Goal: Task Accomplishment & Management: Manage account settings

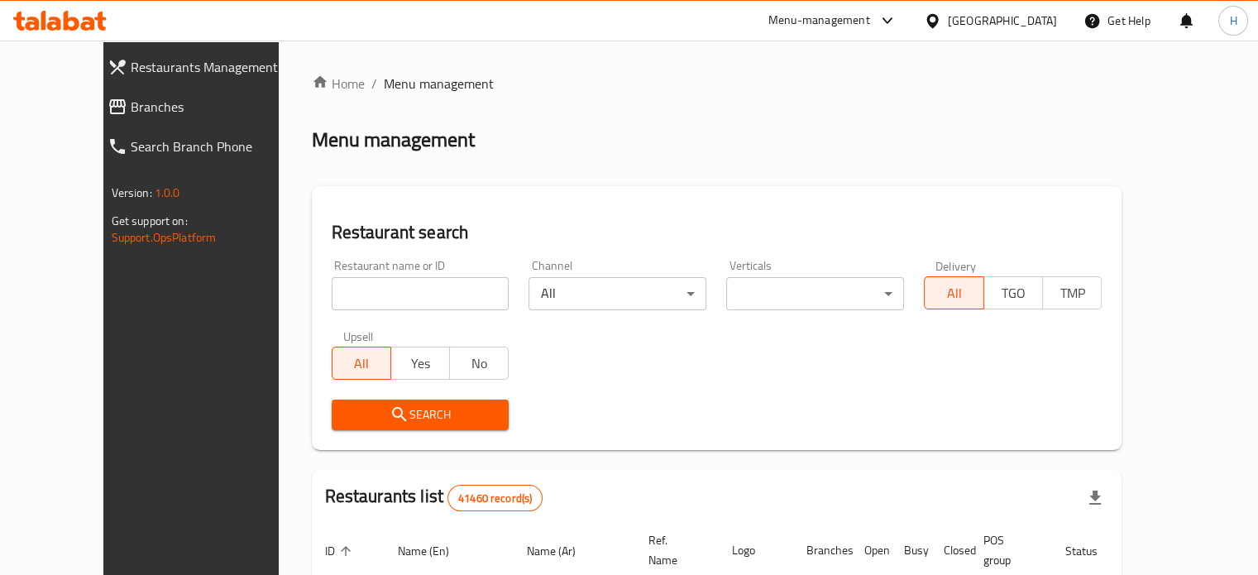
drag, startPoint x: 0, startPoint y: 0, endPoint x: 419, endPoint y: 295, distance: 513.0
click at [419, 295] on input "search" at bounding box center [421, 293] width 178 height 33
type input "ب"
paste input "658478"
type input "658478"
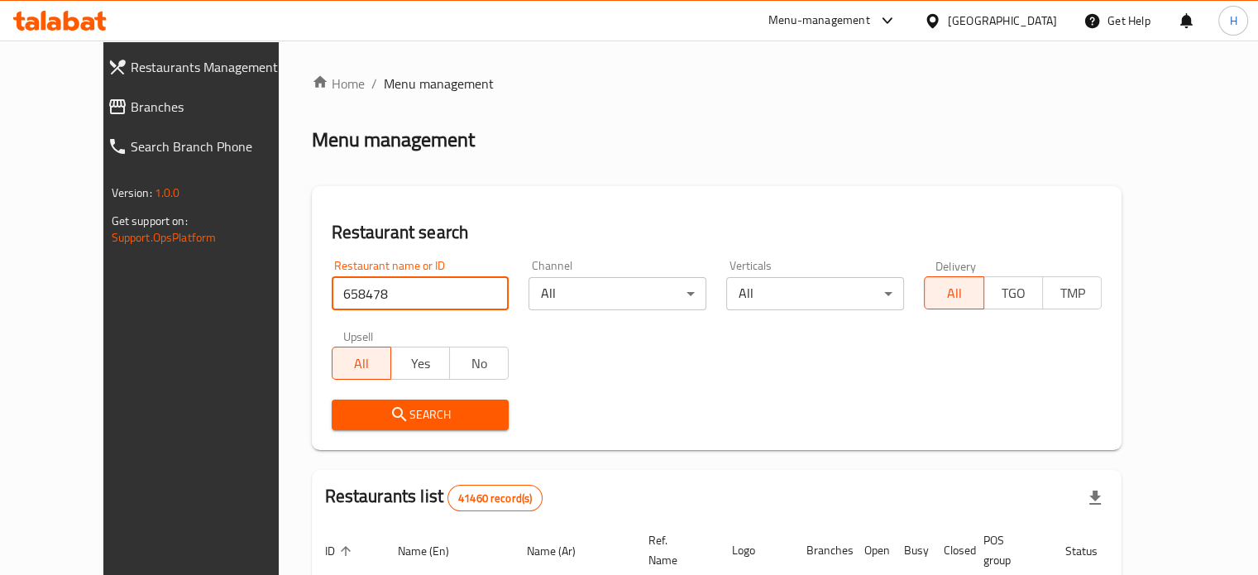
click button "Search" at bounding box center [421, 415] width 178 height 31
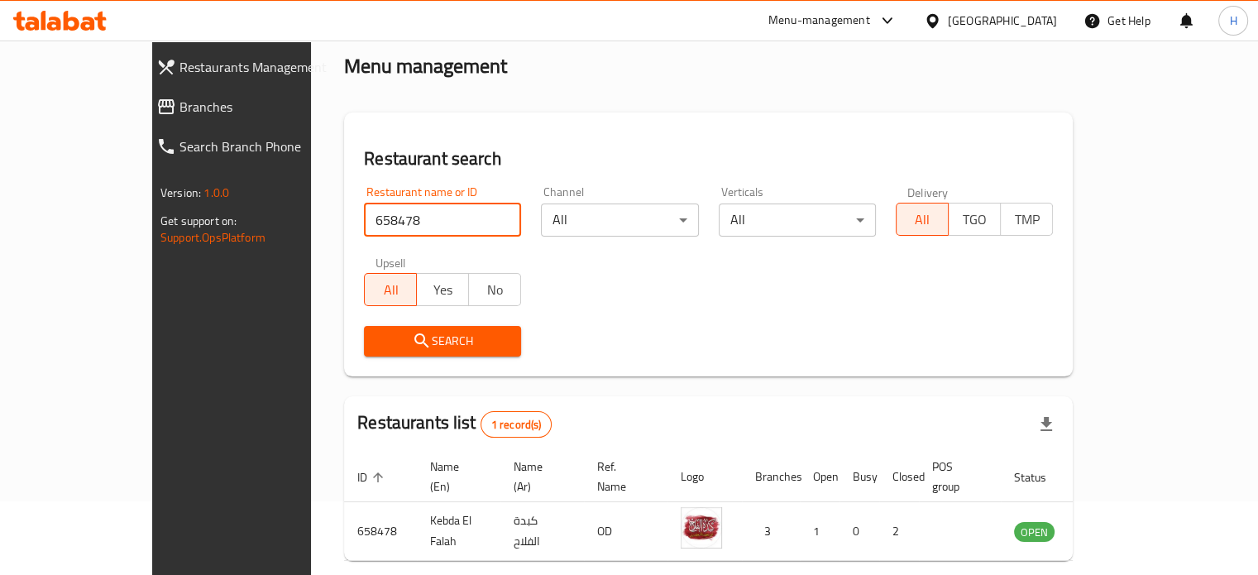
scroll to position [129, 0]
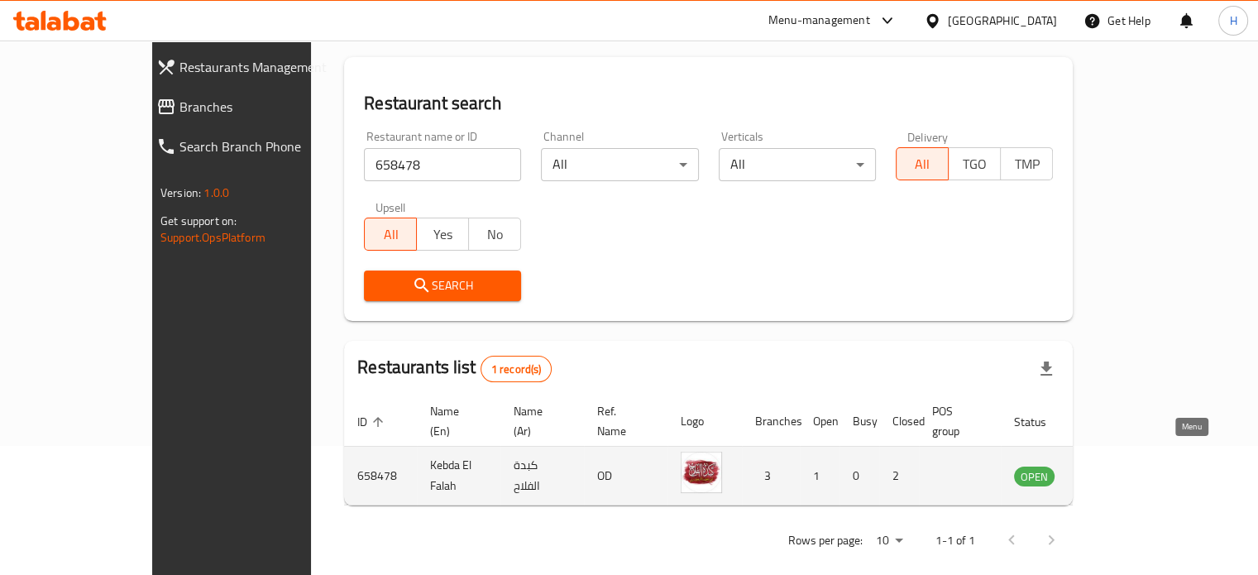
click at [1121, 466] on icon "enhanced table" at bounding box center [1111, 476] width 20 height 20
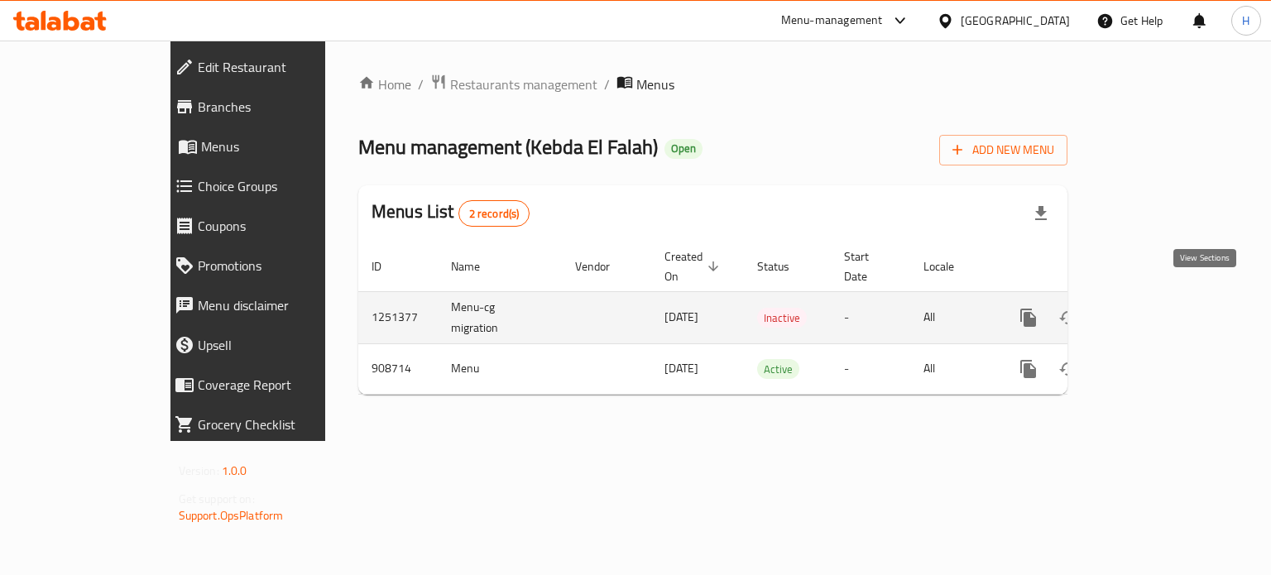
click at [1155, 310] on icon "enhanced table" at bounding box center [1147, 317] width 15 height 15
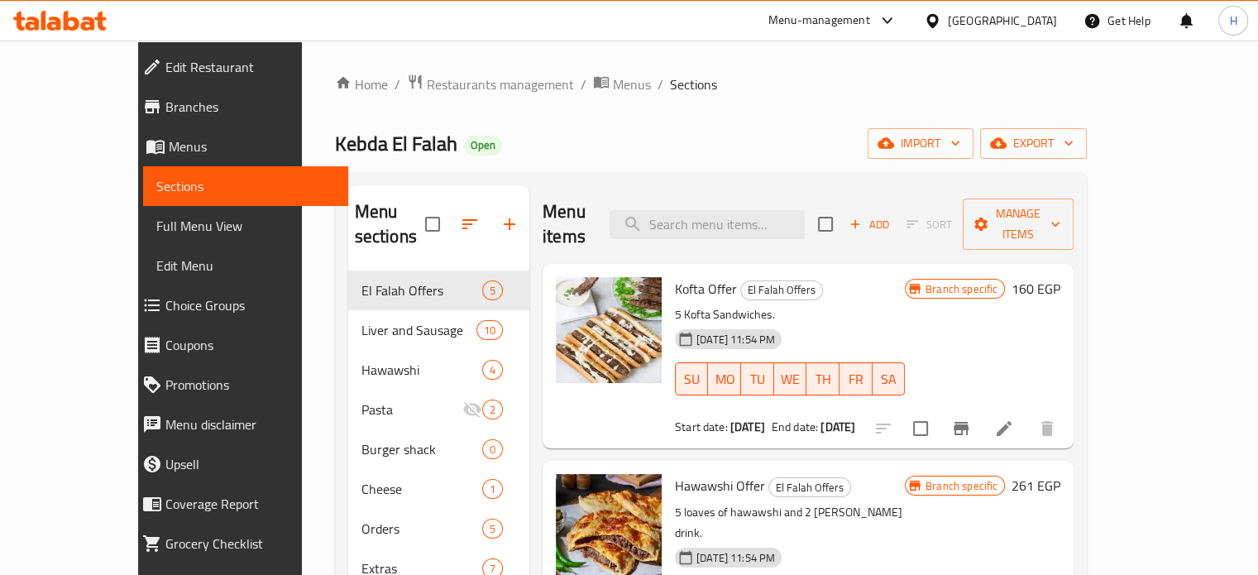
click at [169, 151] on span "Menus" at bounding box center [252, 147] width 166 height 20
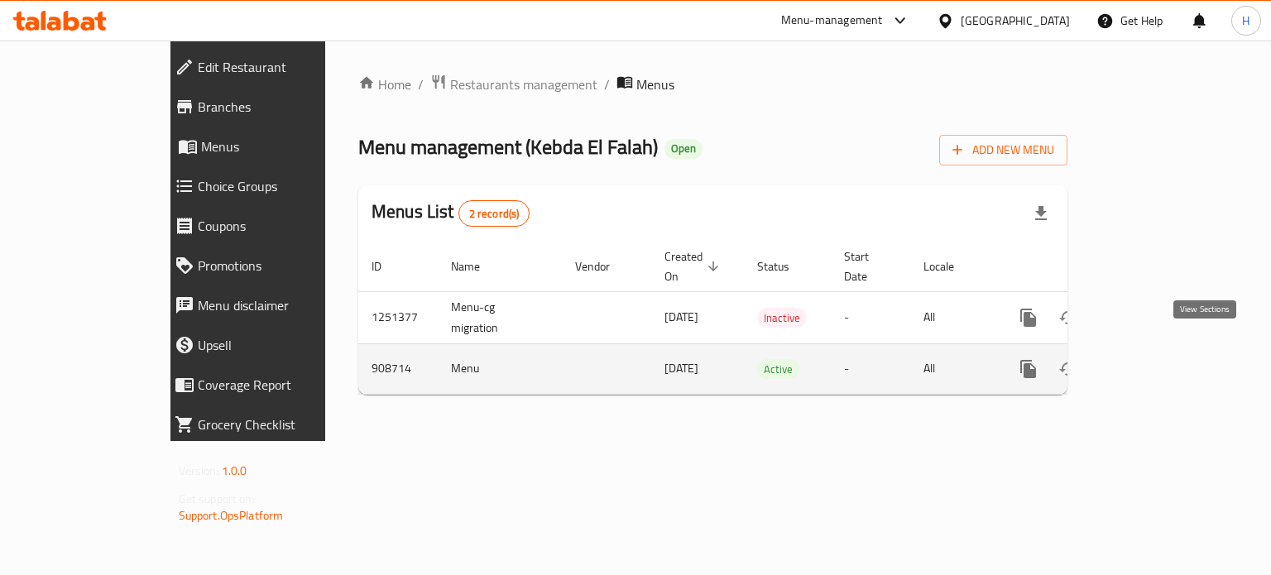
click at [1157, 359] on icon "enhanced table" at bounding box center [1148, 369] width 20 height 20
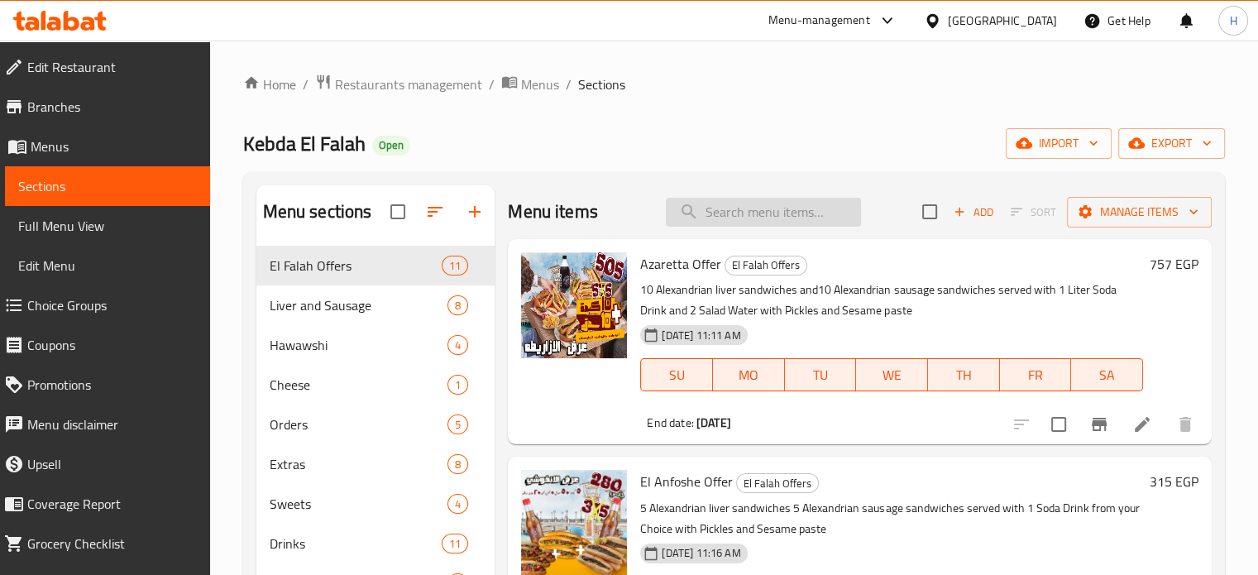
click at [810, 217] on input "search" at bounding box center [763, 212] width 195 height 29
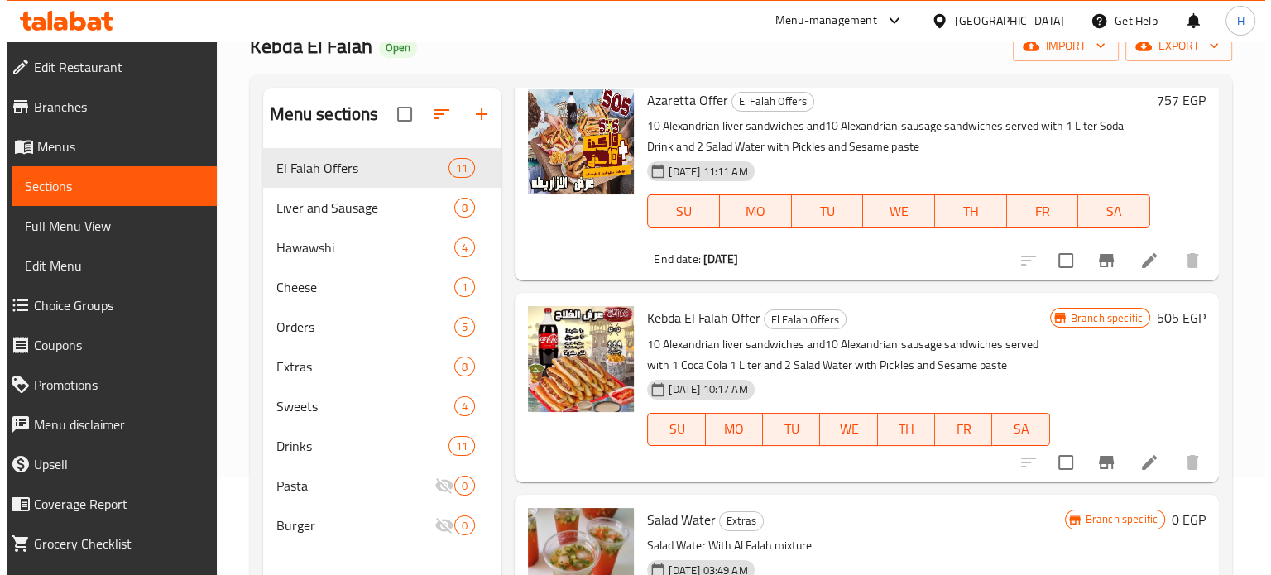
scroll to position [232, 0]
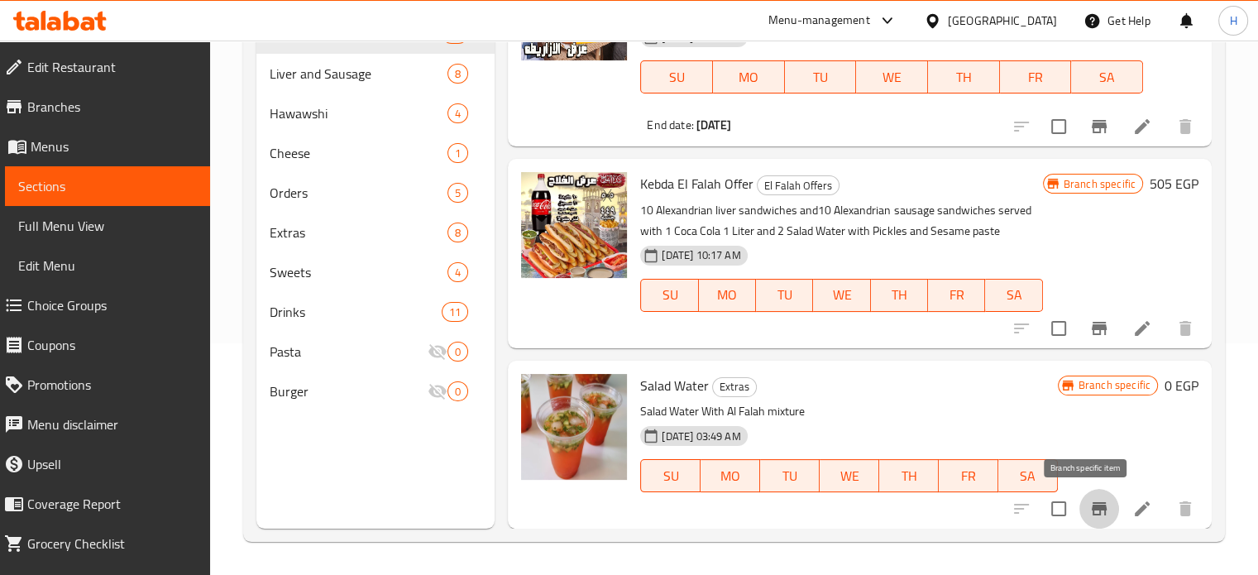
click at [1092, 503] on icon "Branch-specific-item" at bounding box center [1099, 508] width 15 height 13
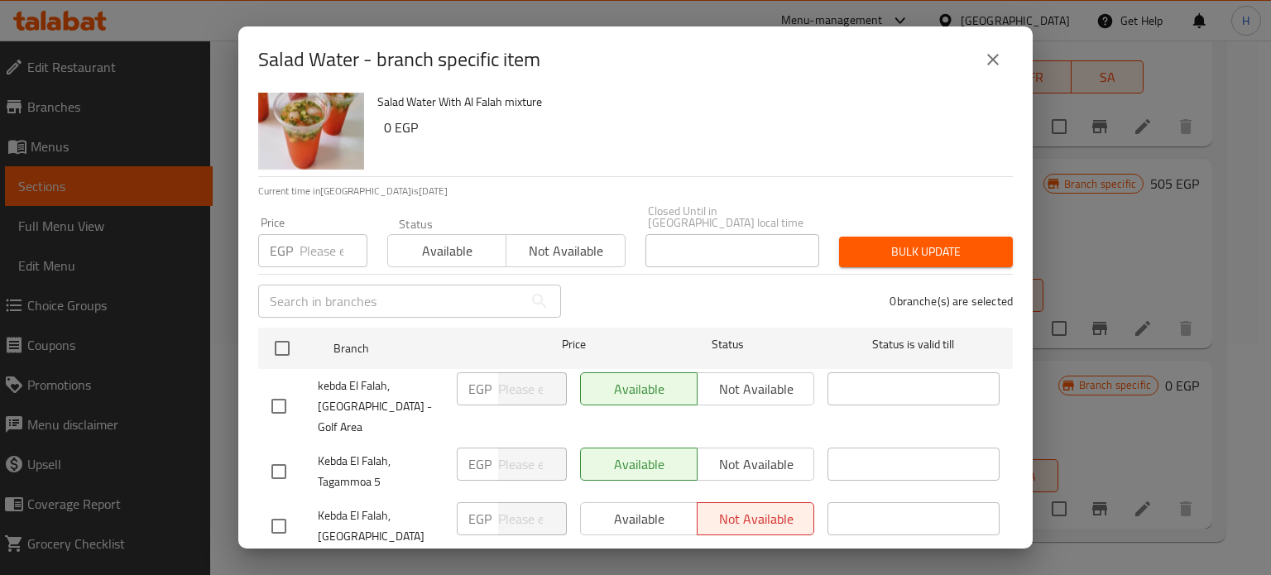
scroll to position [51, 0]
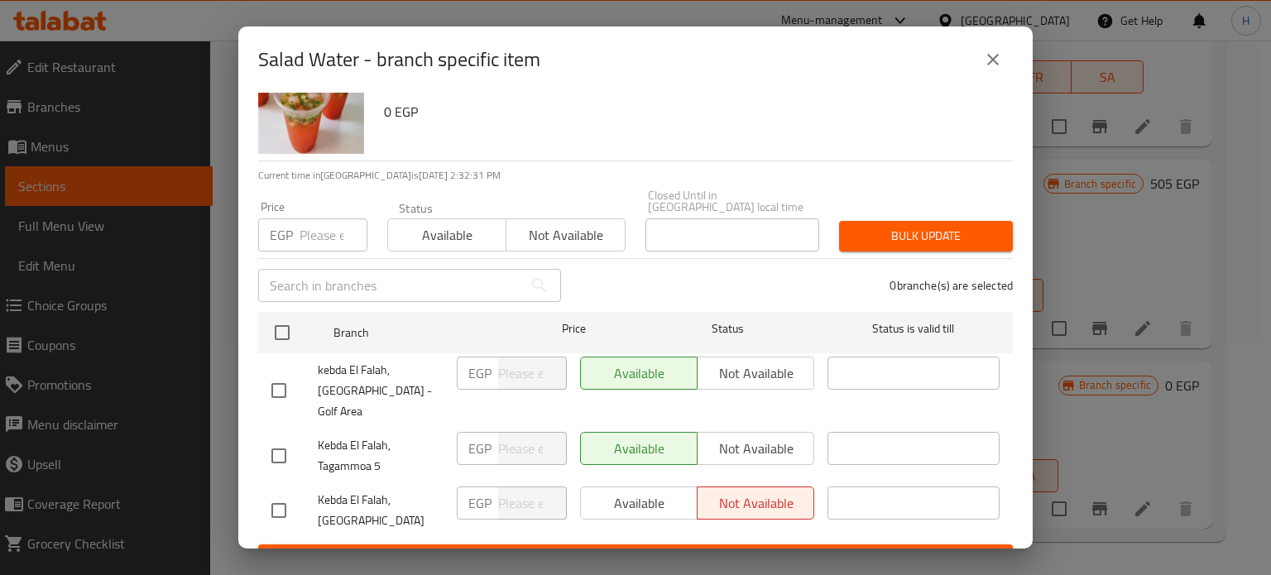
click at [984, 64] on icon "close" at bounding box center [993, 60] width 20 height 20
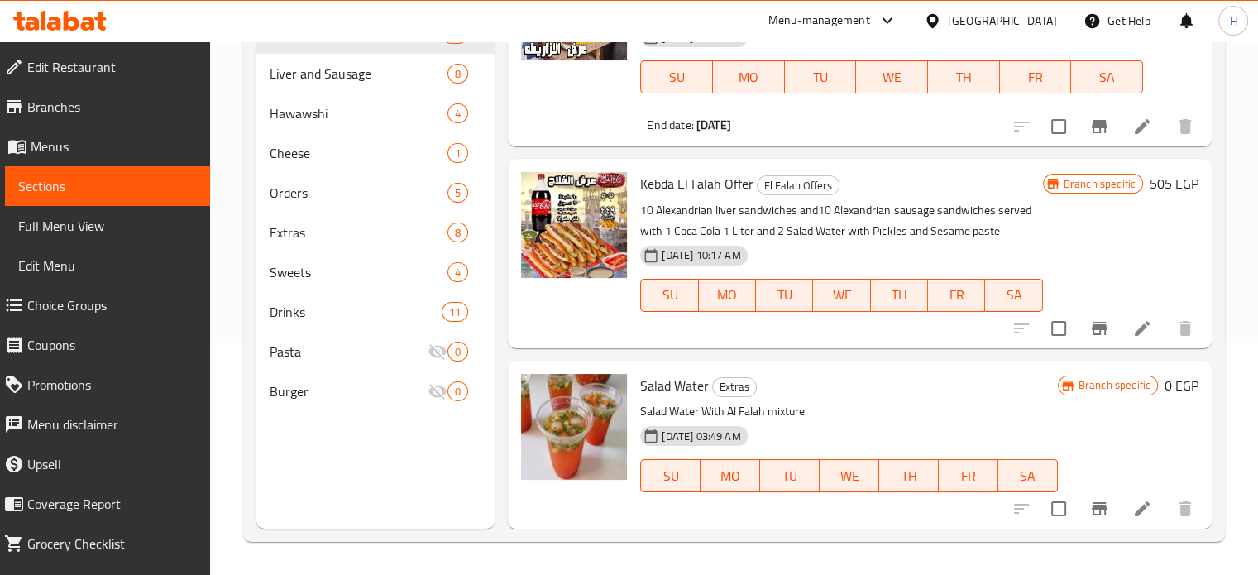
click at [1092, 506] on icon "Branch-specific-item" at bounding box center [1099, 508] width 15 height 13
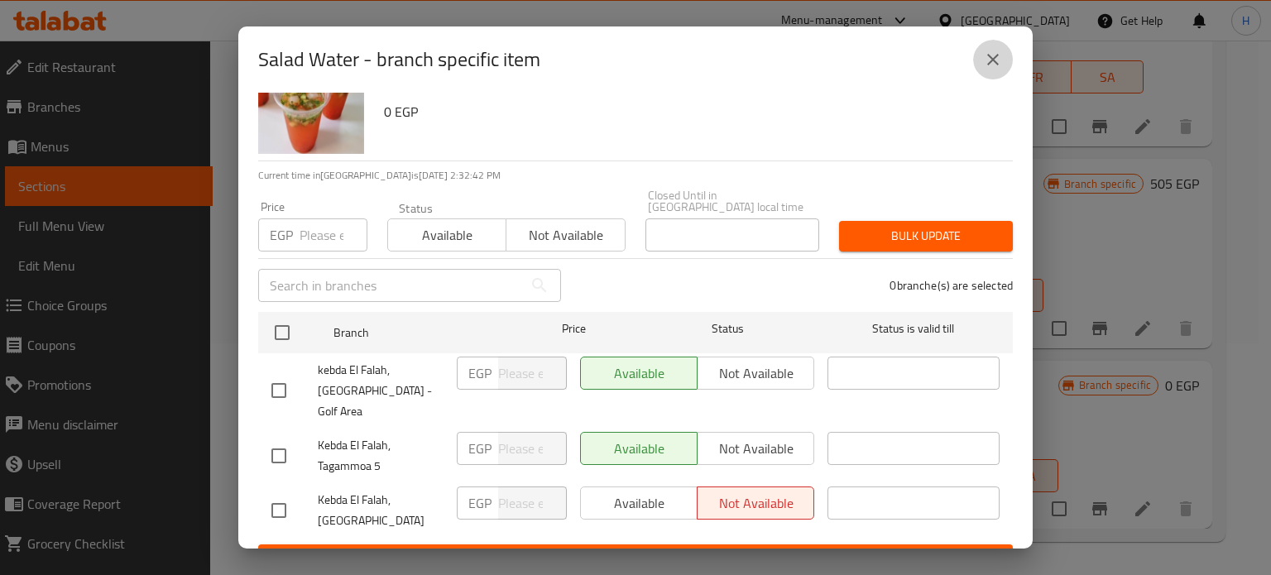
click at [983, 69] on icon "close" at bounding box center [993, 60] width 20 height 20
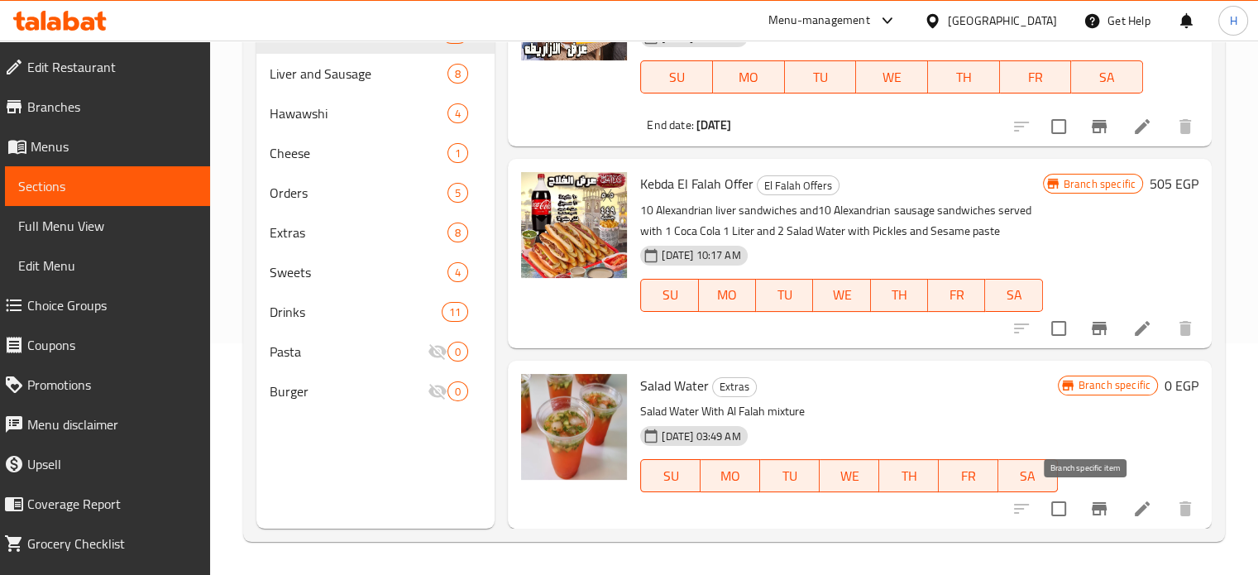
click at [1092, 506] on icon "Branch-specific-item" at bounding box center [1099, 508] width 15 height 13
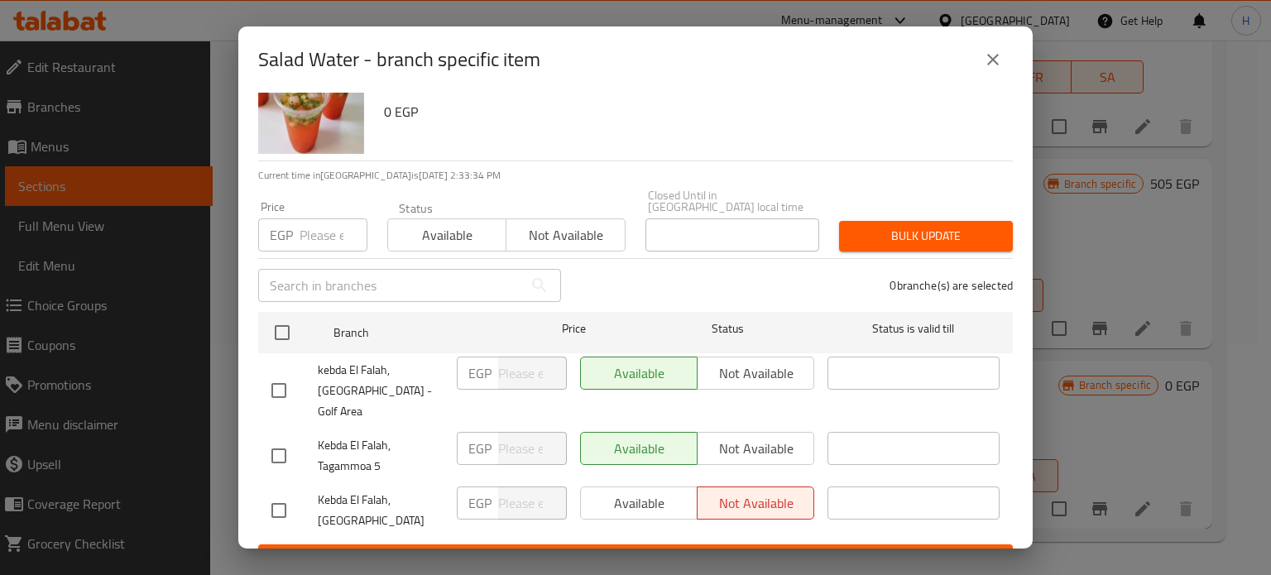
click at [986, 57] on icon "close" at bounding box center [993, 60] width 20 height 20
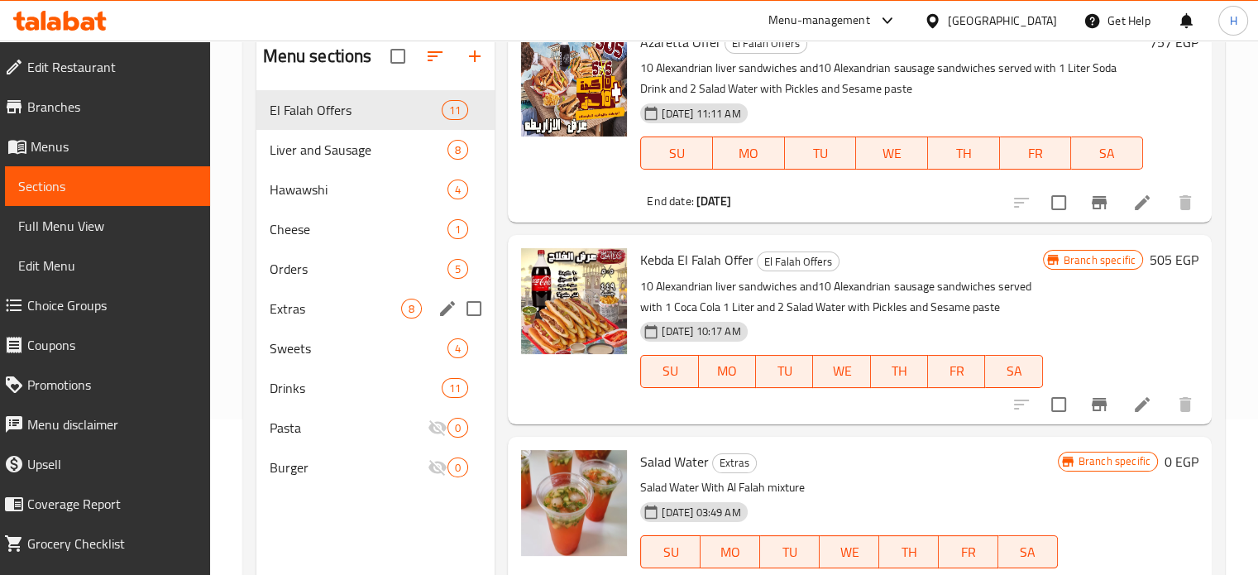
scroll to position [66, 0]
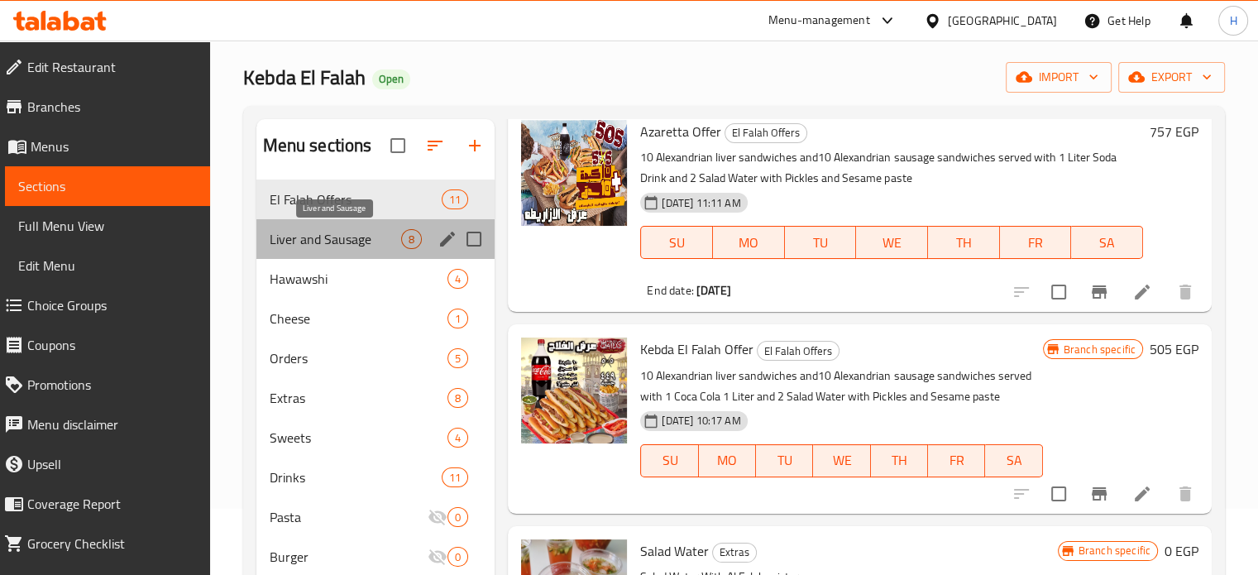
click at [357, 236] on span "Liver and Sausage" at bounding box center [336, 239] width 132 height 20
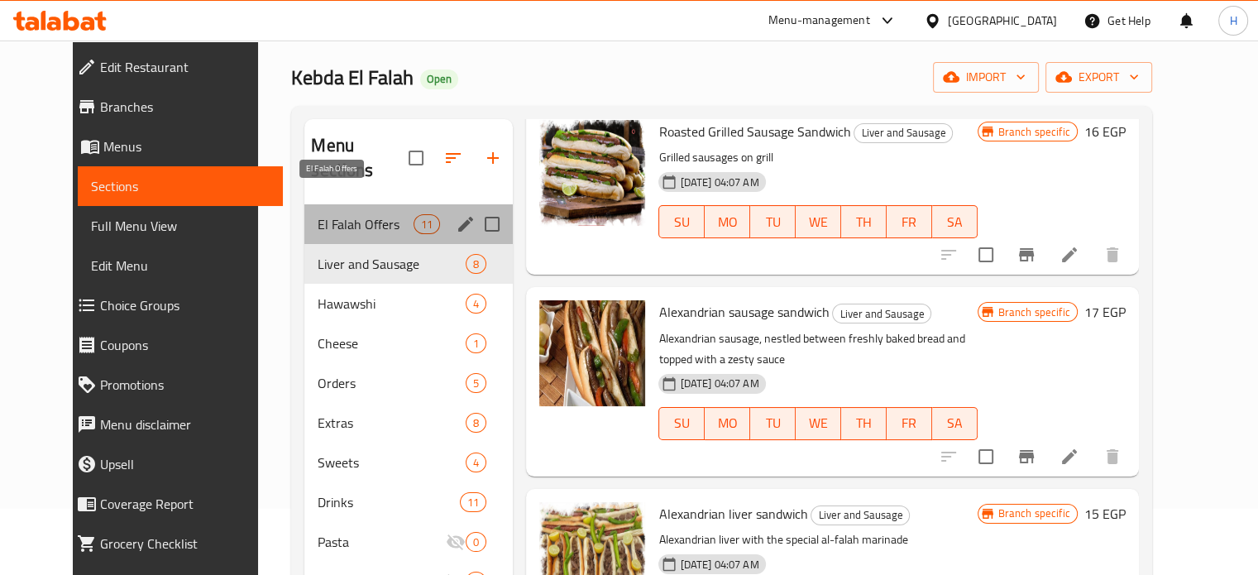
click at [337, 214] on span "El Falah Offers" at bounding box center [366, 224] width 96 height 20
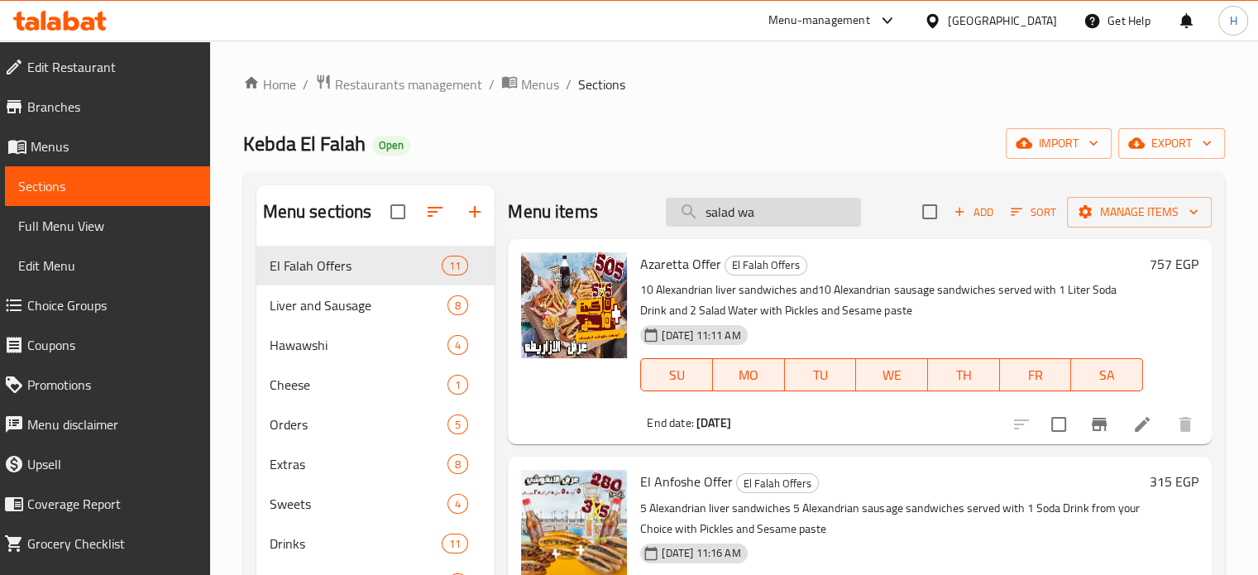
click at [761, 210] on input "salad wa" at bounding box center [763, 212] width 195 height 29
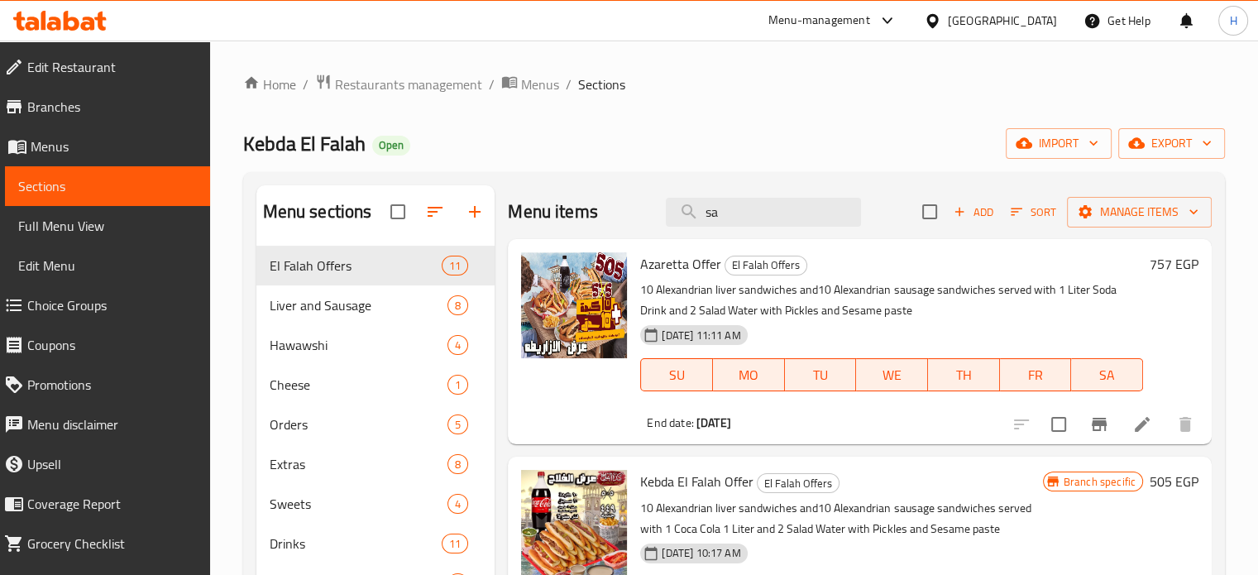
type input "s"
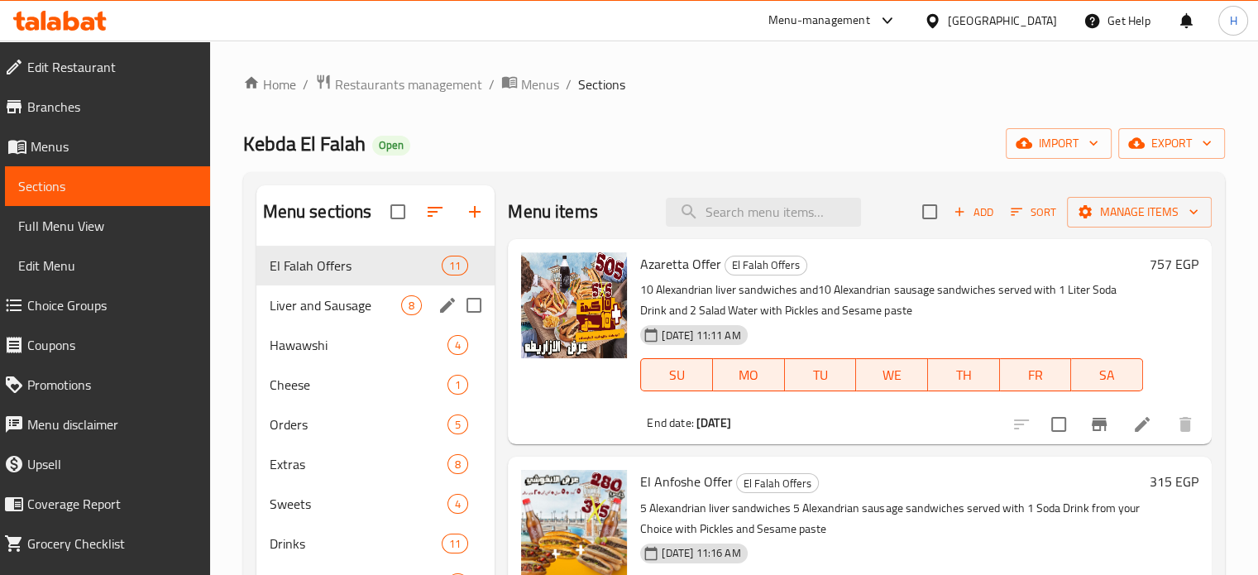
click at [295, 299] on span "Liver and Sausage" at bounding box center [336, 305] width 132 height 20
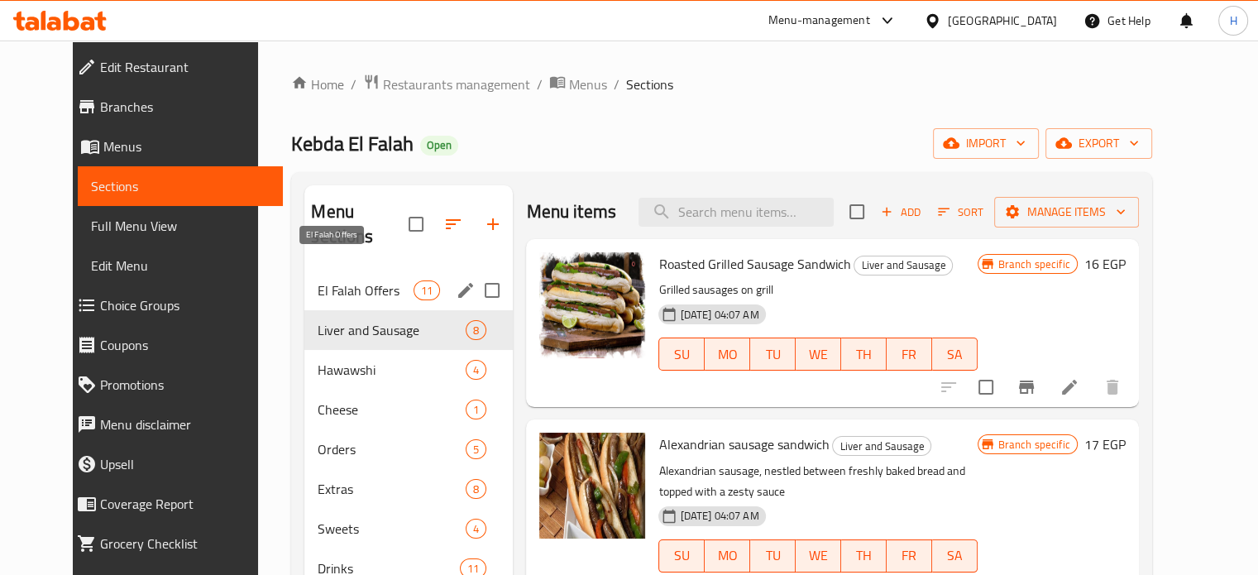
click at [318, 280] on span "El Falah Offers" at bounding box center [366, 290] width 96 height 20
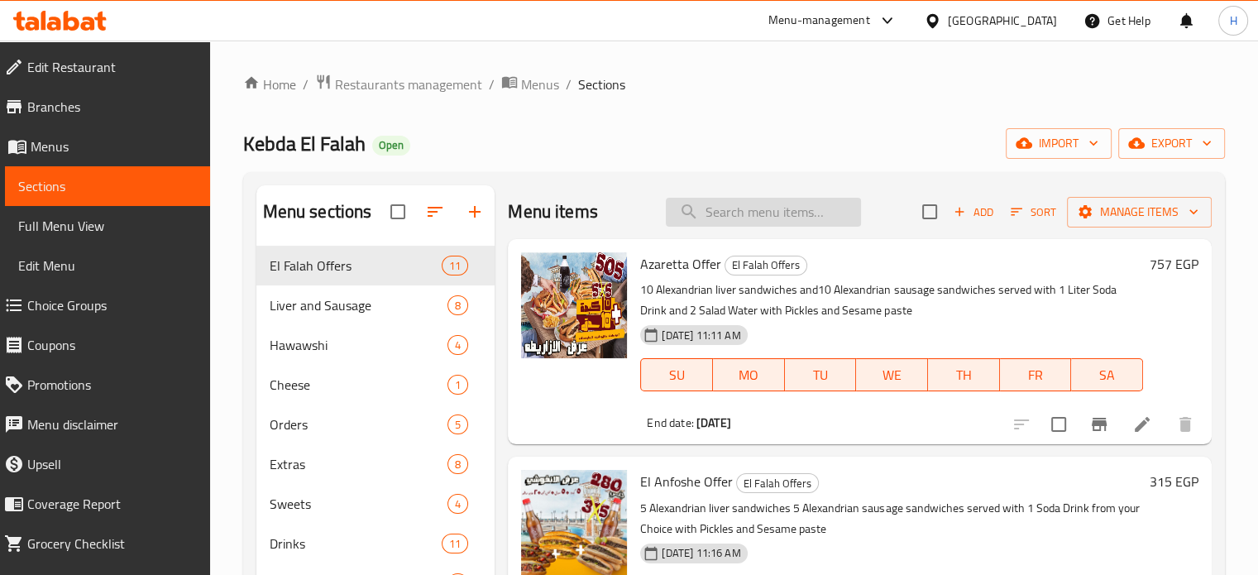
click at [788, 205] on input "search" at bounding box center [763, 212] width 195 height 29
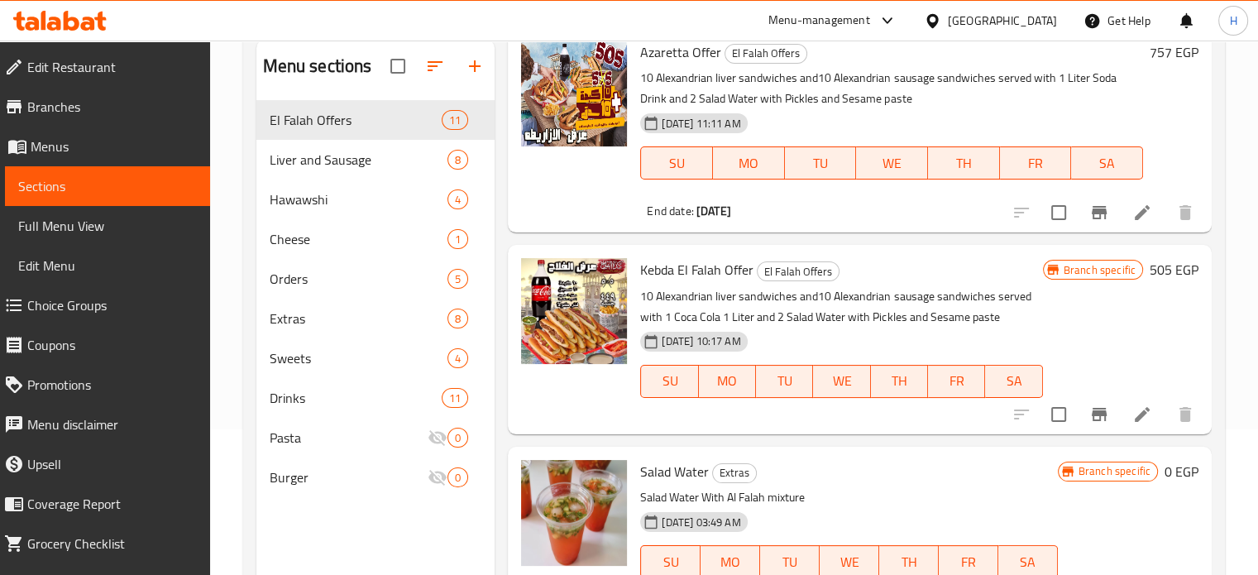
scroll to position [232, 0]
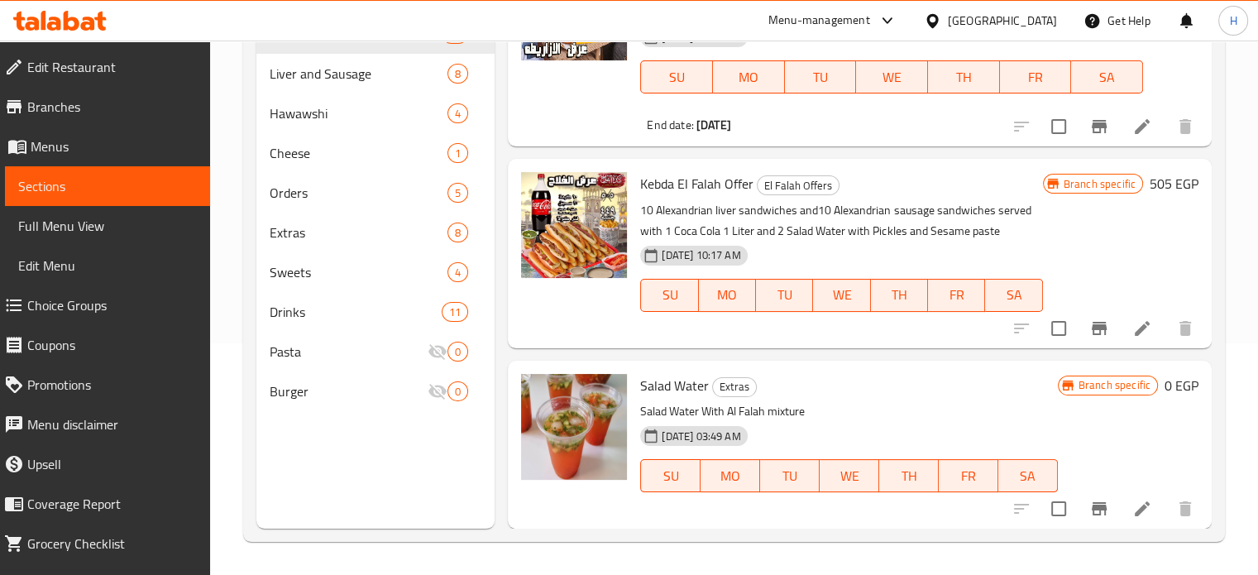
type input "salad"
click at [1090, 504] on icon "Branch-specific-item" at bounding box center [1100, 509] width 20 height 20
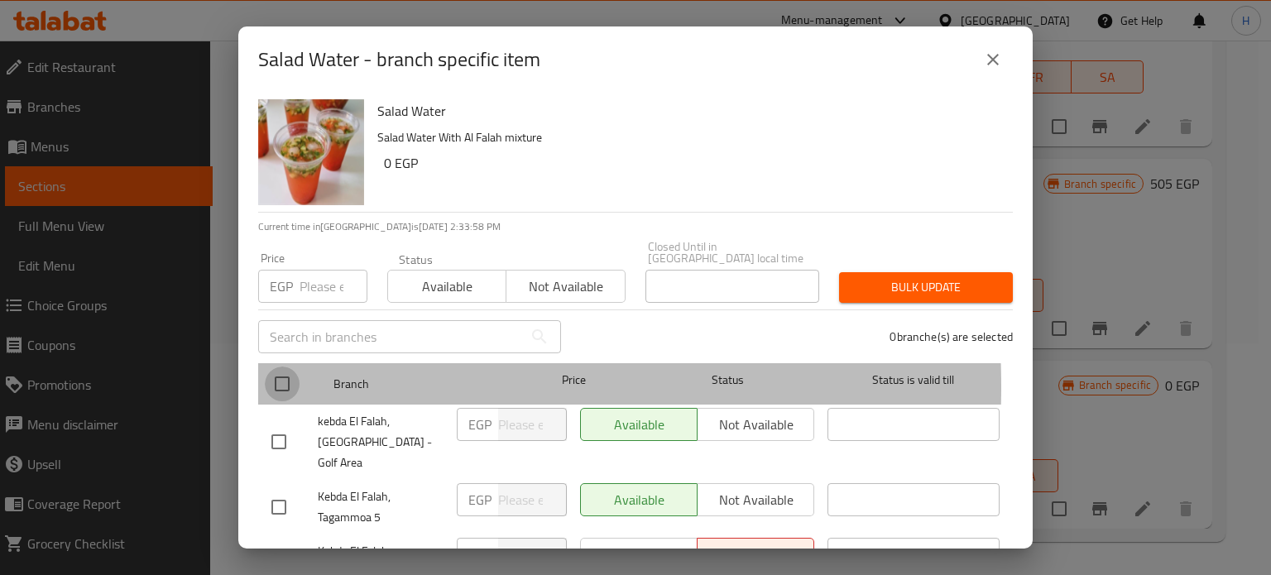
click at [285, 375] on input "checkbox" at bounding box center [282, 384] width 35 height 35
checkbox input "true"
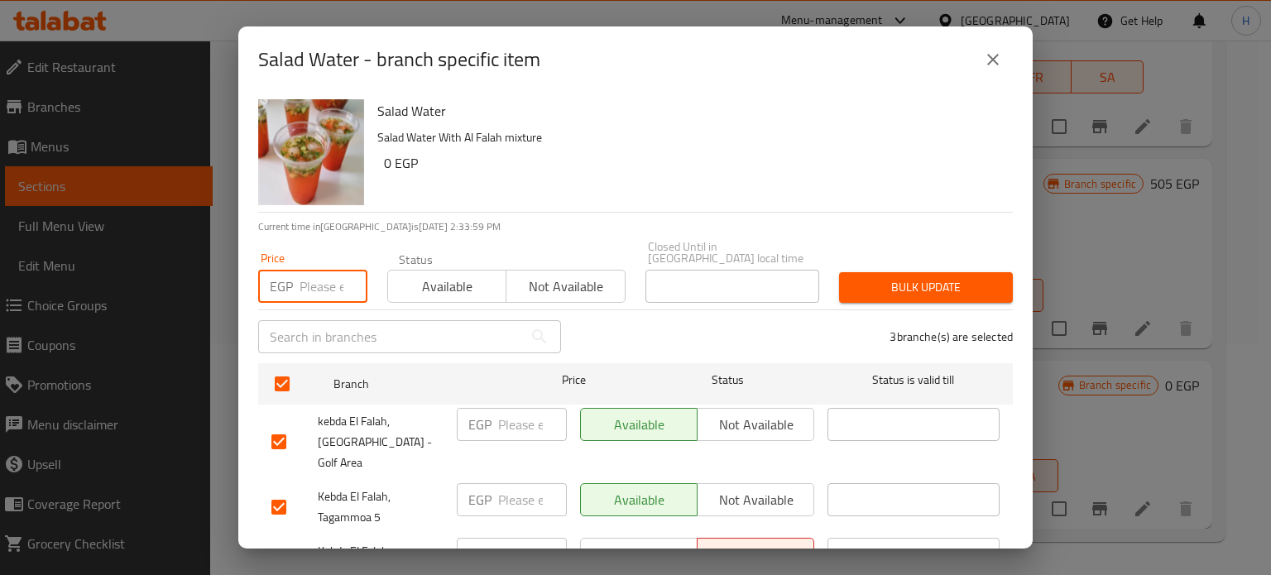
click at [328, 282] on input "number" at bounding box center [333, 286] width 68 height 33
type input "12"
click at [903, 277] on span "Bulk update" at bounding box center [925, 287] width 147 height 21
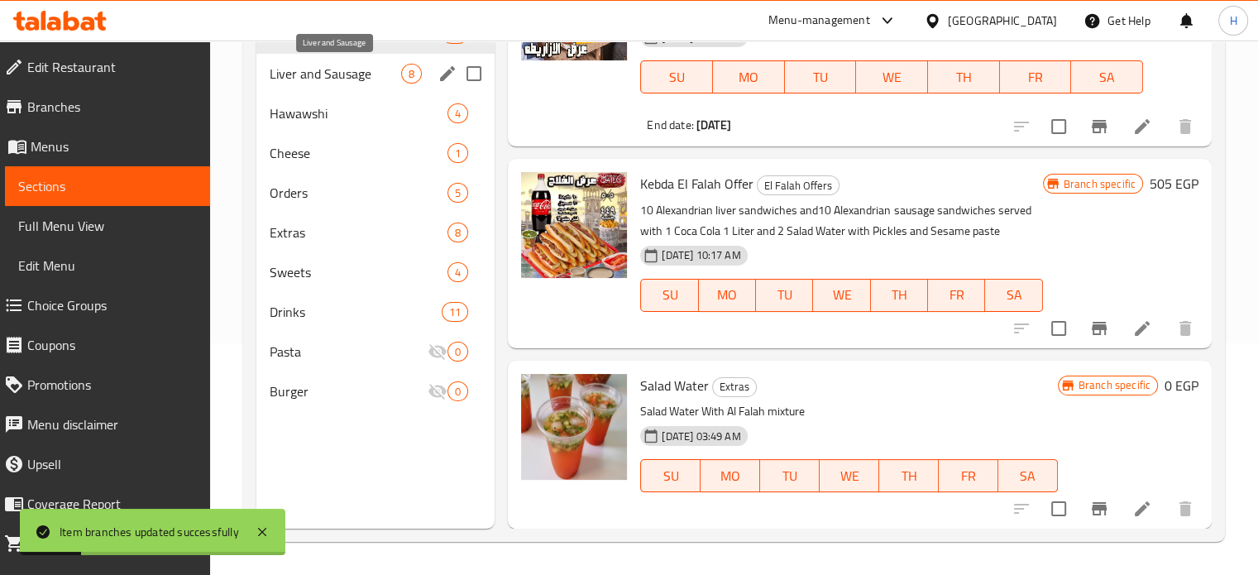
click at [309, 82] on span "Liver and Sausage" at bounding box center [336, 74] width 132 height 20
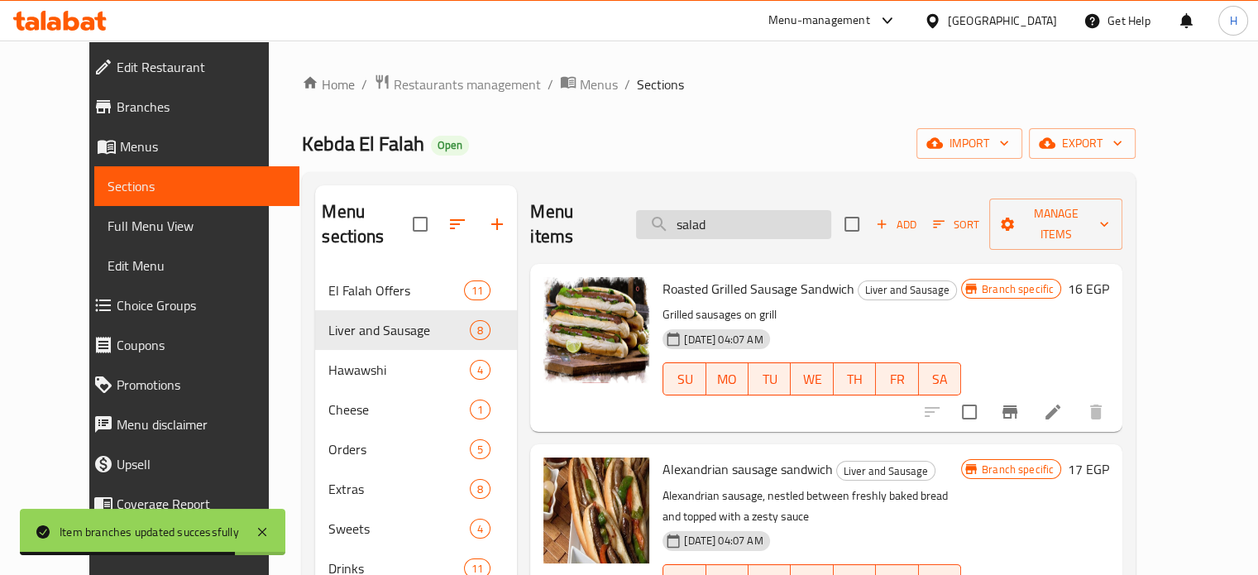
click at [747, 217] on input "salad" at bounding box center [733, 224] width 195 height 29
drag, startPoint x: 747, startPoint y: 217, endPoint x: 683, endPoint y: 224, distance: 64.1
click at [683, 224] on input "salad" at bounding box center [733, 224] width 195 height 29
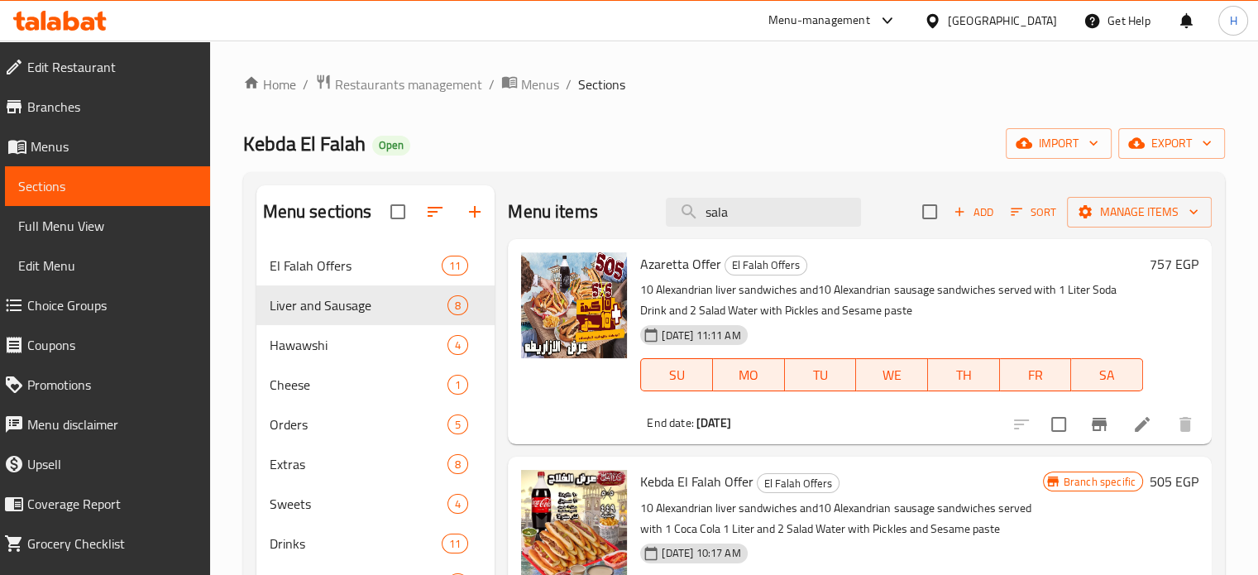
type input "salad"
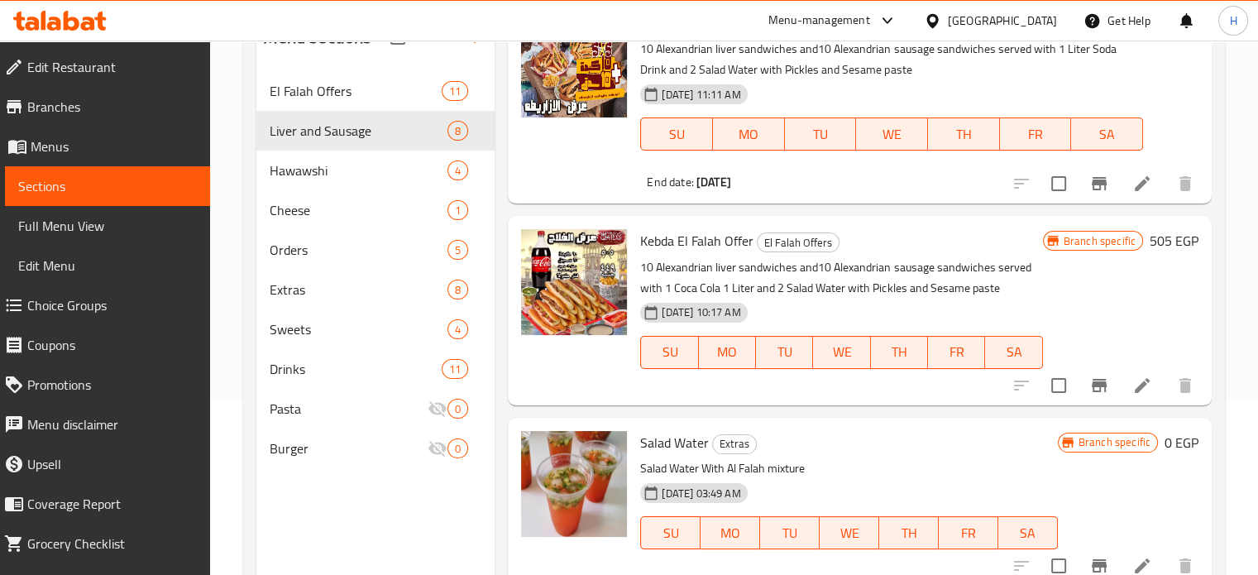
scroll to position [232, 0]
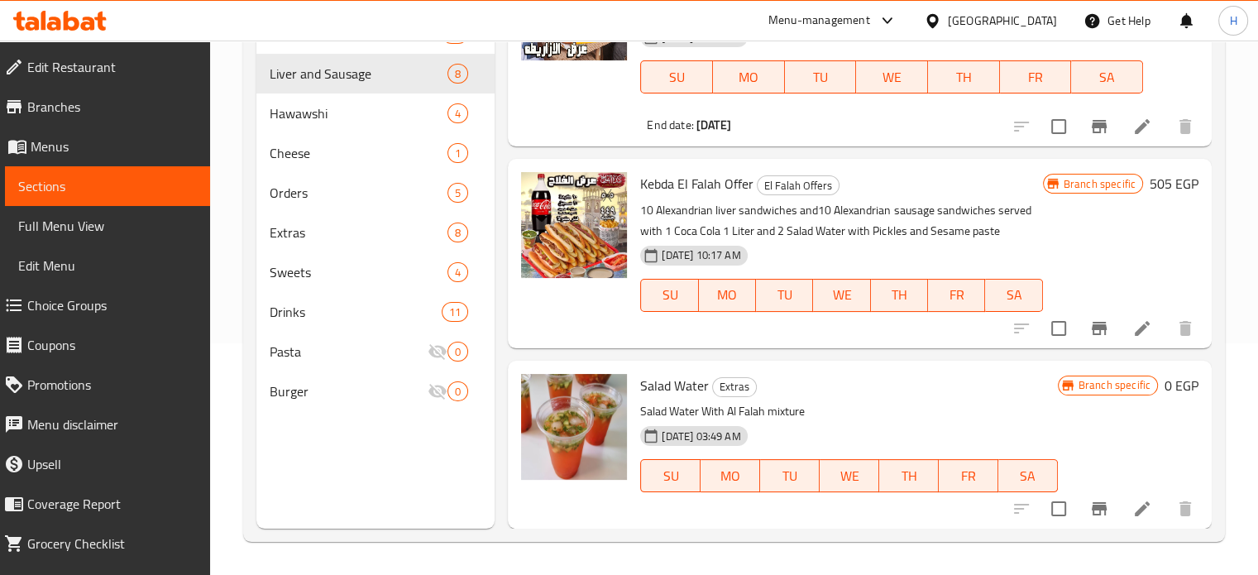
click at [1165, 379] on h6 "0 EGP" at bounding box center [1182, 385] width 34 height 23
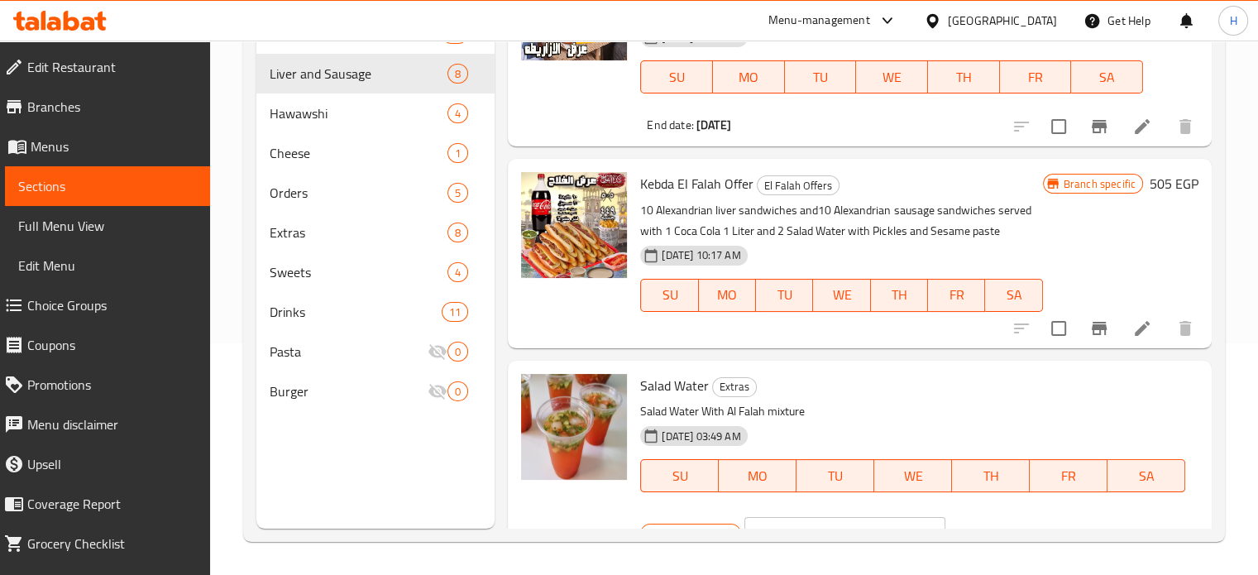
scroll to position [103, 0]
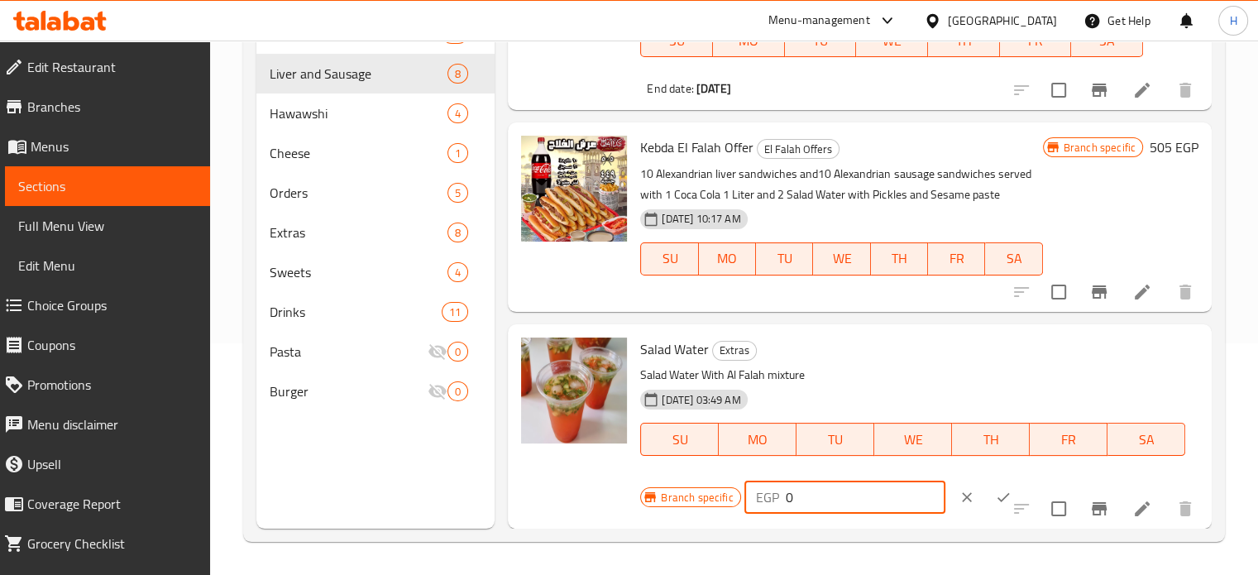
drag, startPoint x: 799, startPoint y: 501, endPoint x: 775, endPoint y: 502, distance: 24.0
click at [775, 502] on div "EGP 0 ​" at bounding box center [845, 497] width 201 height 33
type input "12"
click at [985, 498] on button "ok" at bounding box center [1003, 497] width 36 height 36
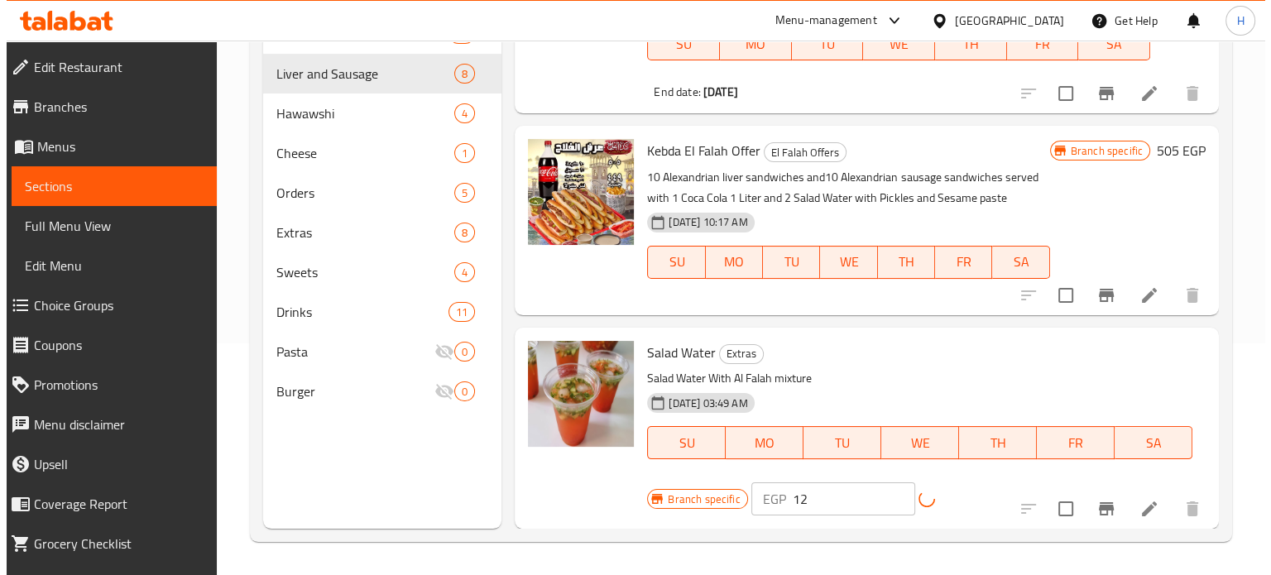
scroll to position [66, 0]
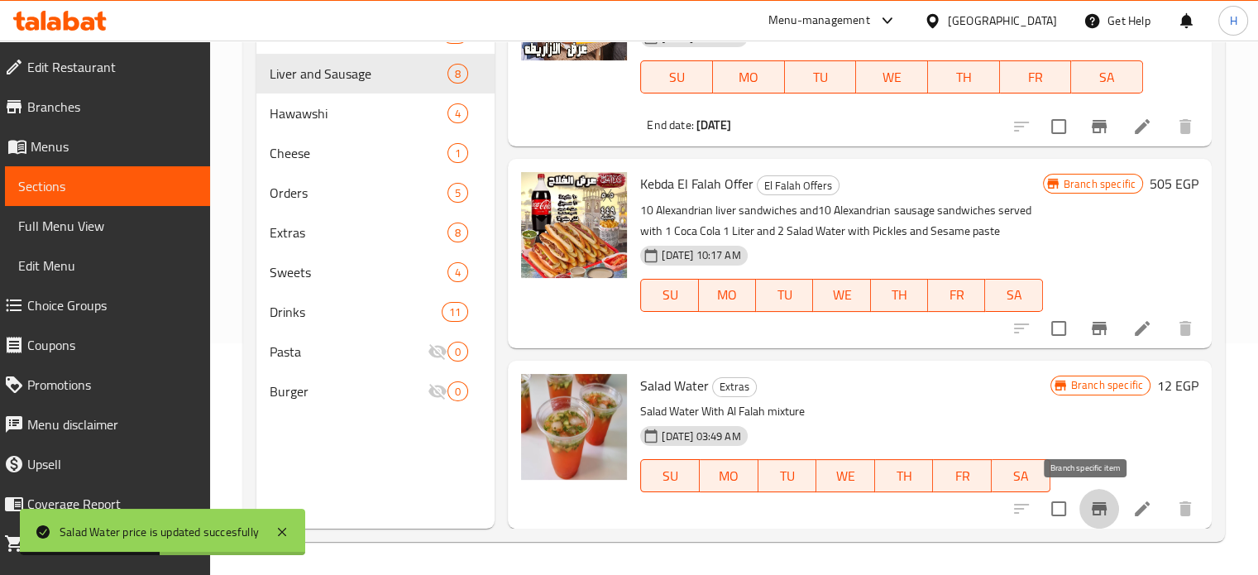
click at [1097, 508] on button "Branch-specific-item" at bounding box center [1100, 509] width 40 height 40
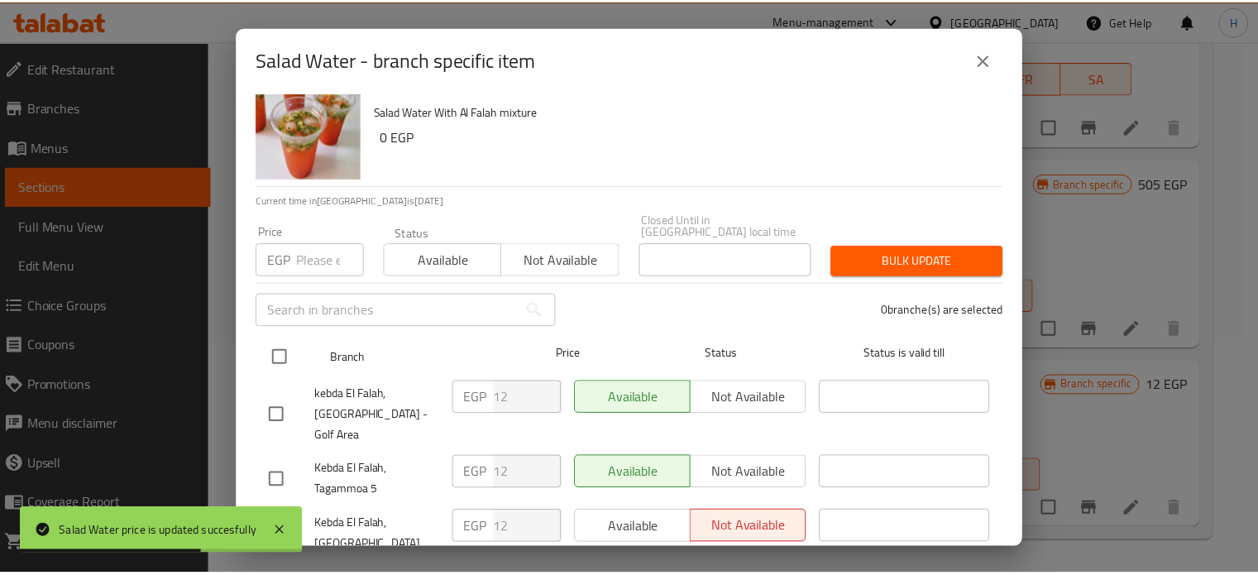
scroll to position [51, 0]
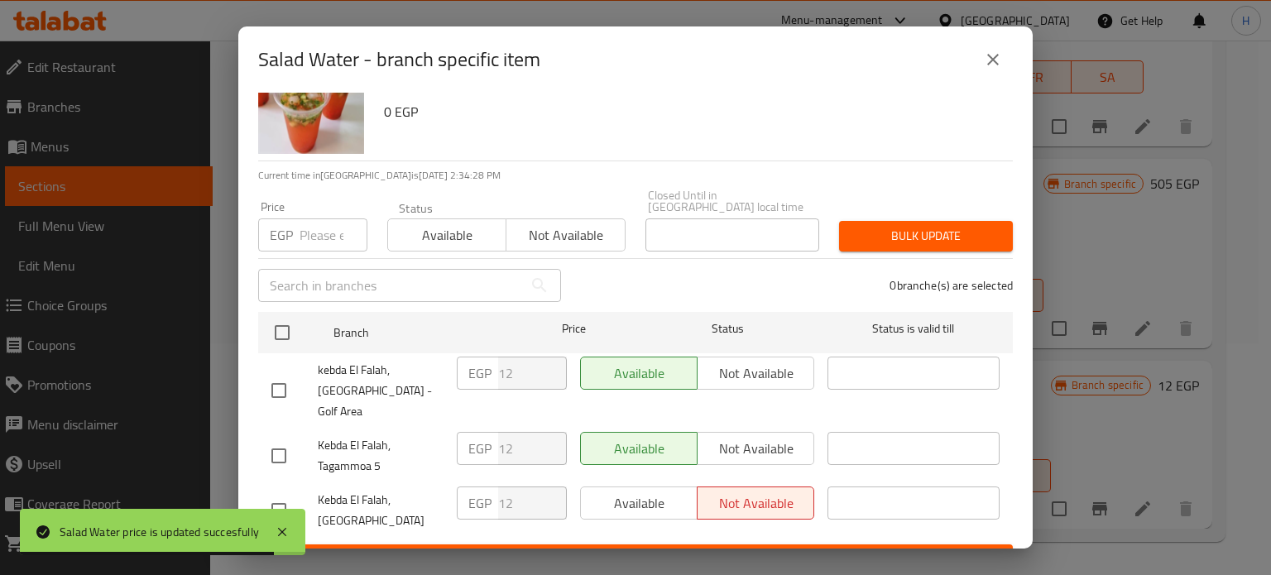
click at [989, 62] on icon "close" at bounding box center [993, 60] width 12 height 12
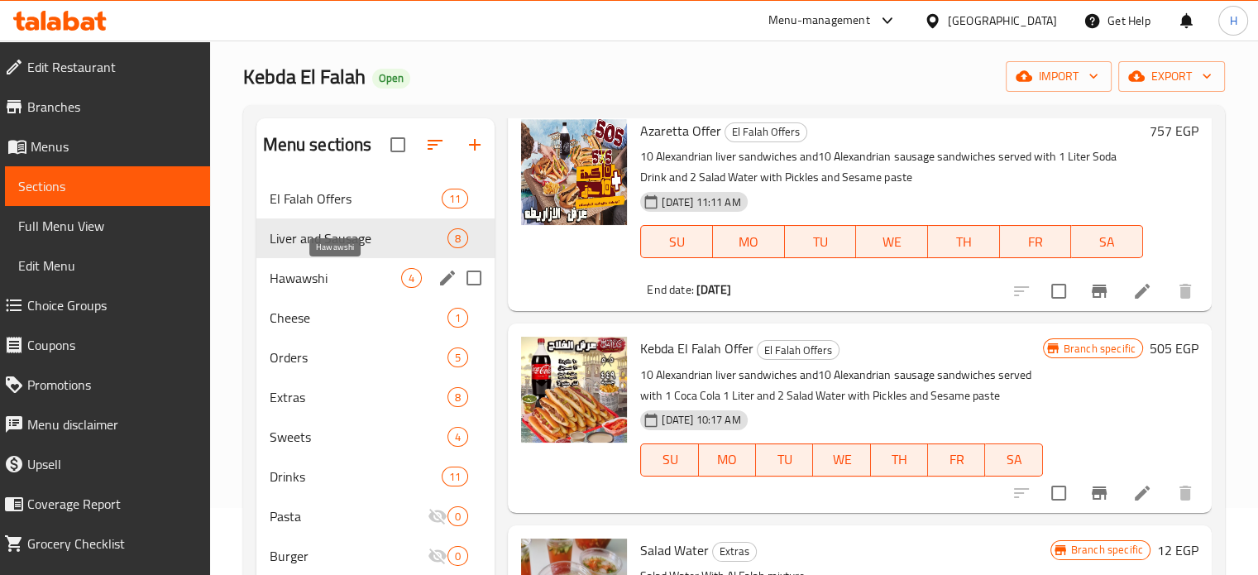
scroll to position [66, 0]
click at [314, 274] on span "Hawawshi" at bounding box center [336, 279] width 132 height 20
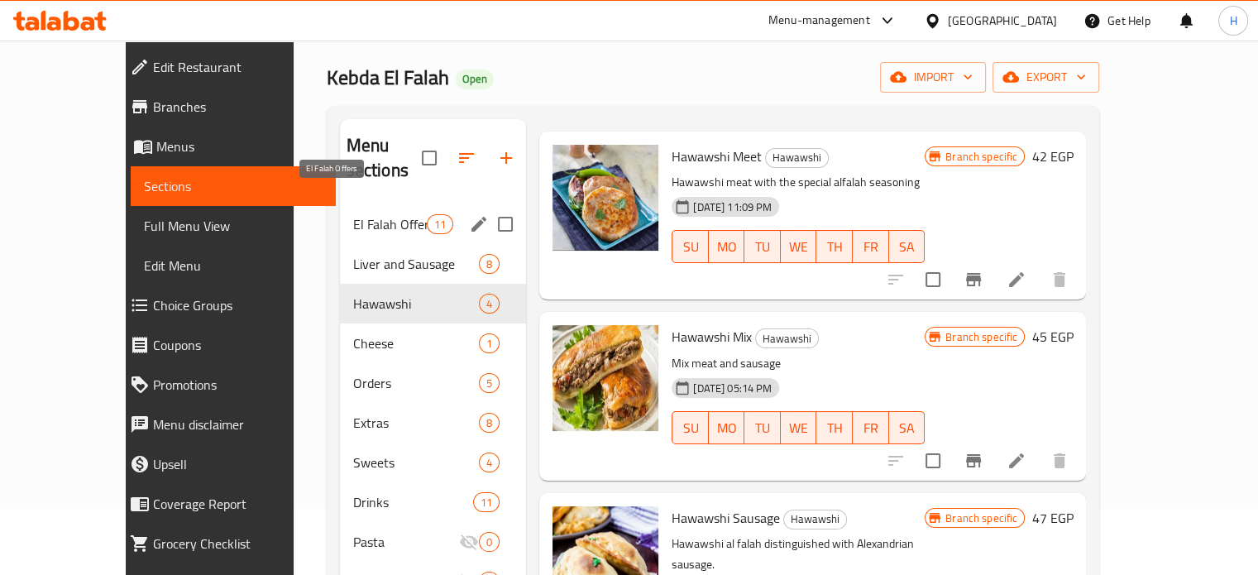
click at [353, 214] on span "El Falah Offers" at bounding box center [390, 224] width 74 height 20
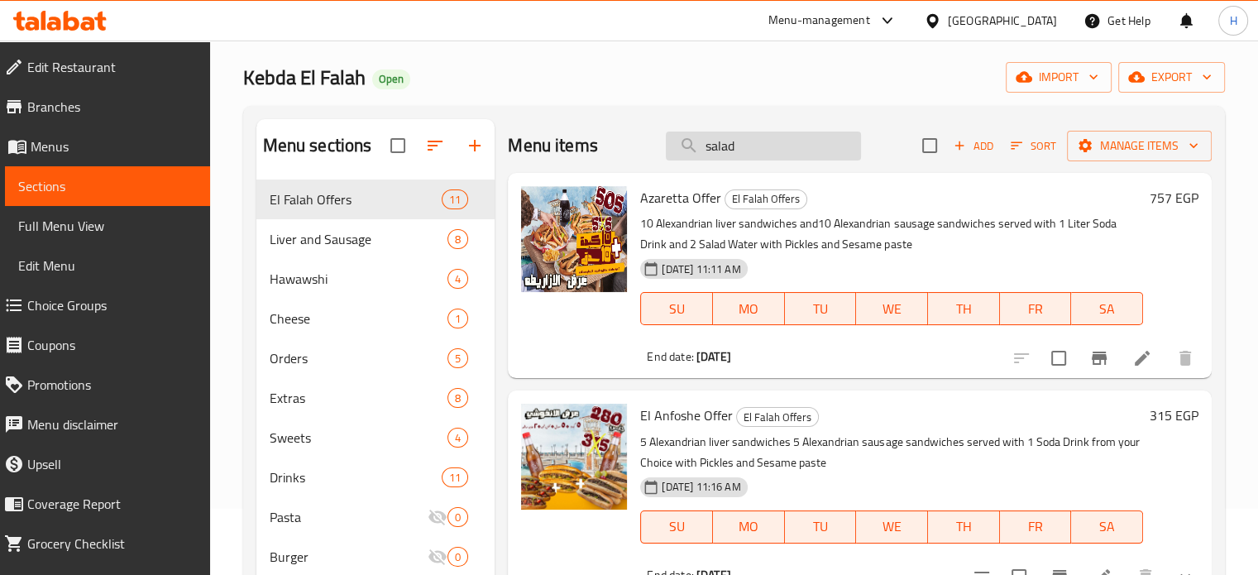
click at [745, 147] on input "salad" at bounding box center [763, 146] width 195 height 29
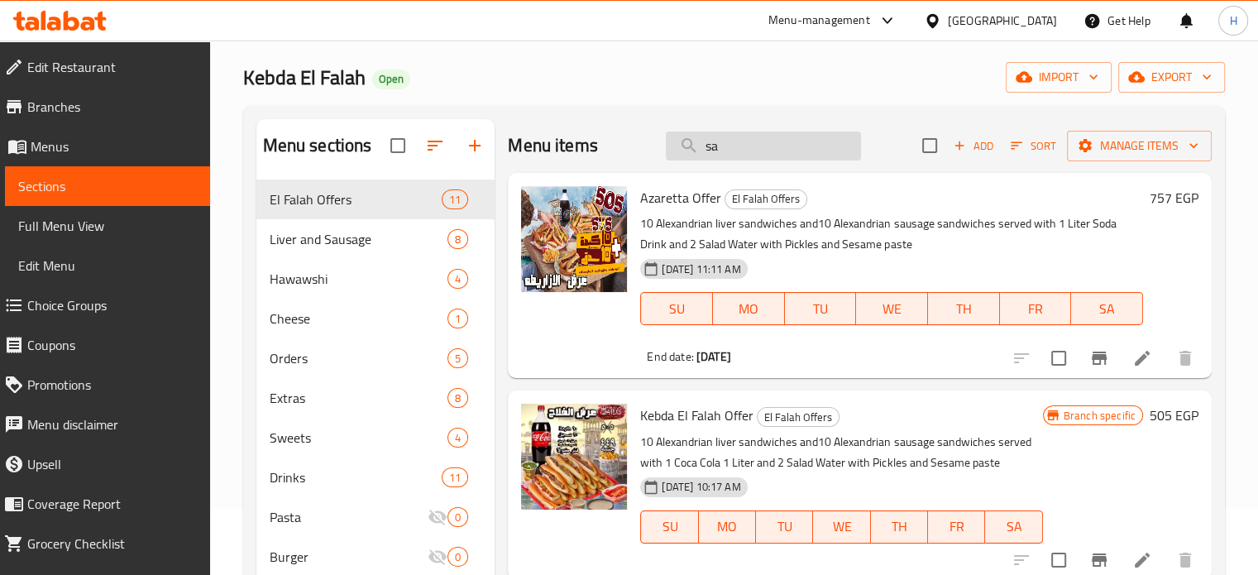
type input "s"
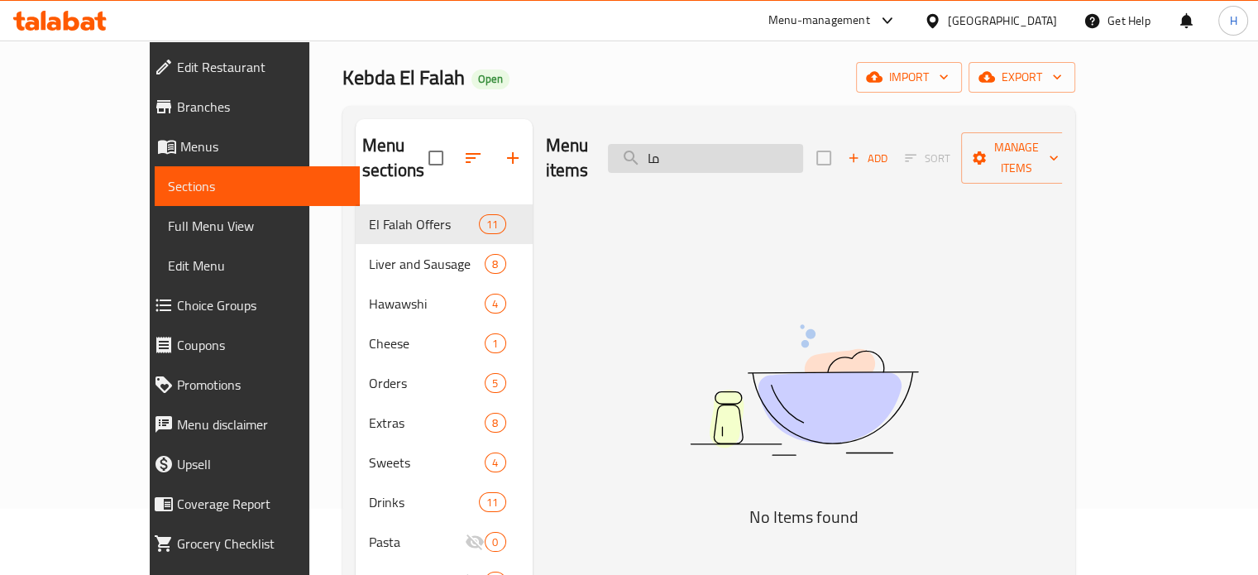
type input "م"
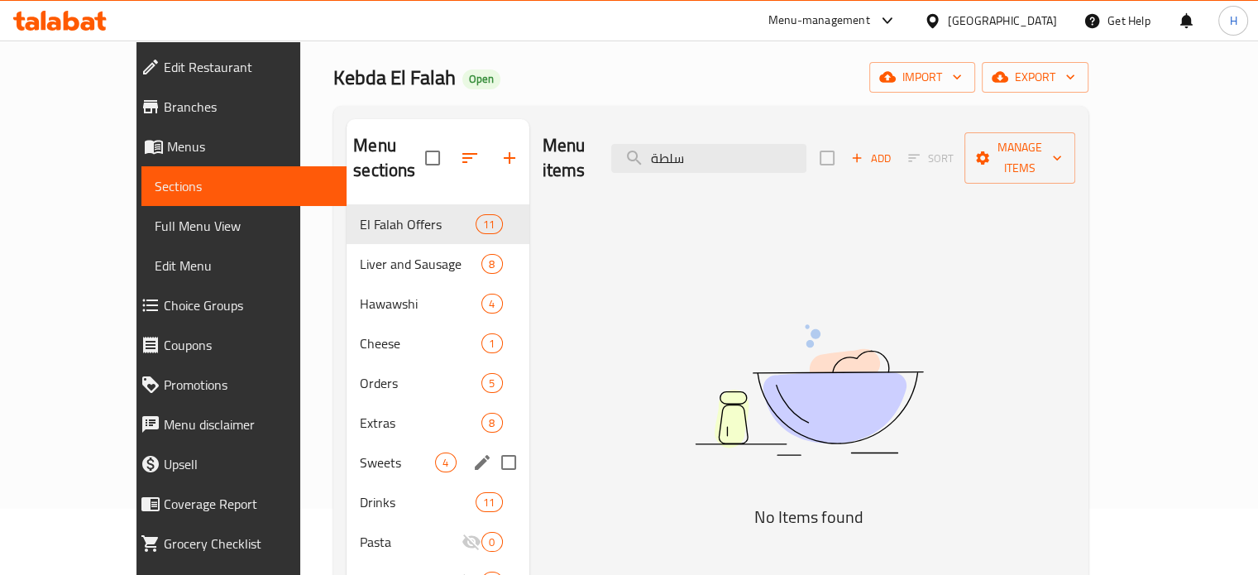
type input "سلطة"
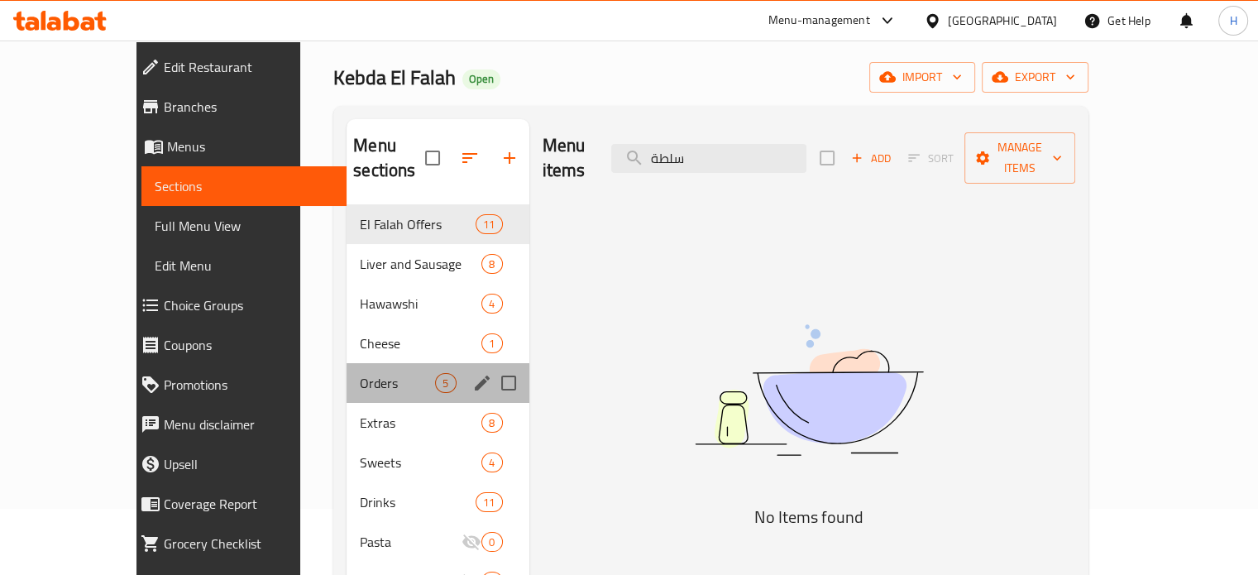
click at [347, 373] on div "Orders 5" at bounding box center [438, 383] width 182 height 40
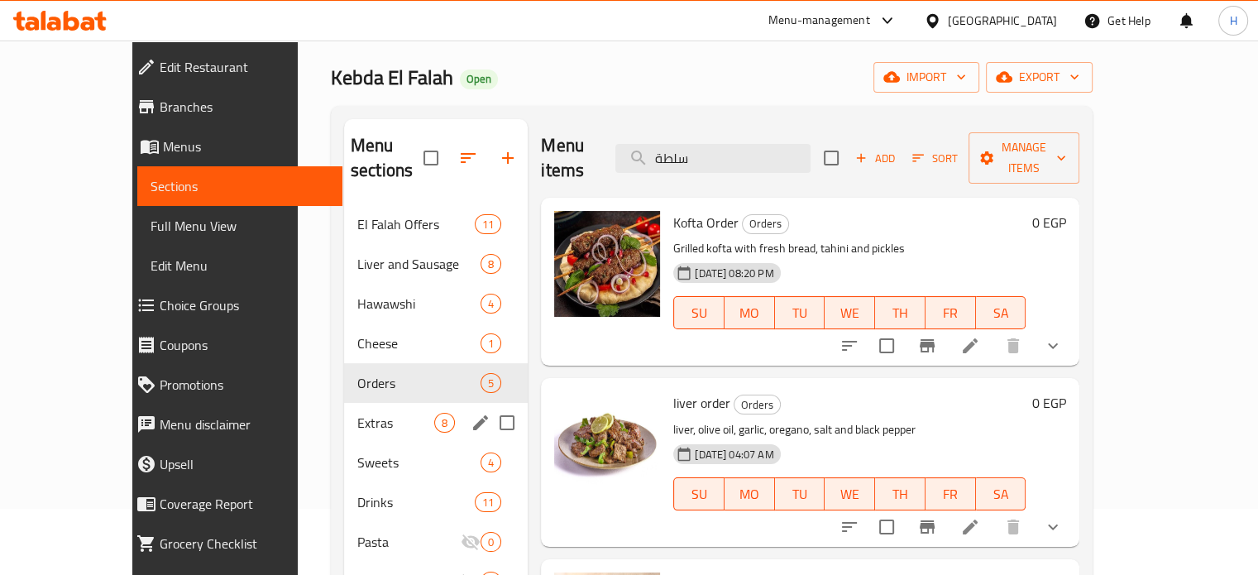
click at [357, 413] on span "Extras" at bounding box center [395, 423] width 77 height 20
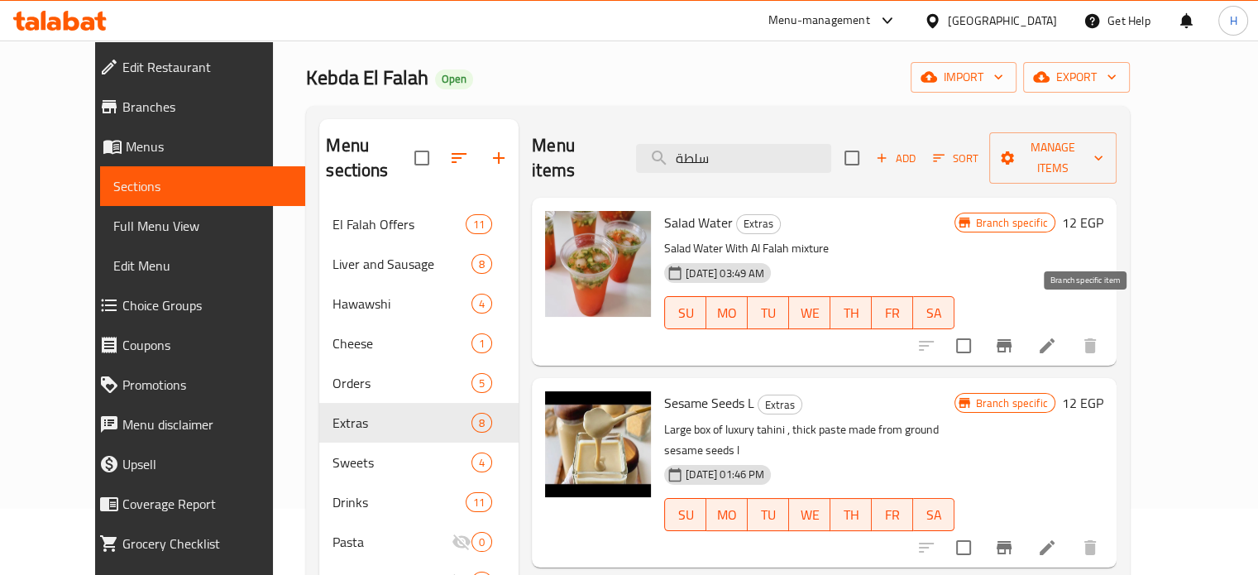
click at [1024, 337] on button "Branch-specific-item" at bounding box center [1005, 346] width 40 height 40
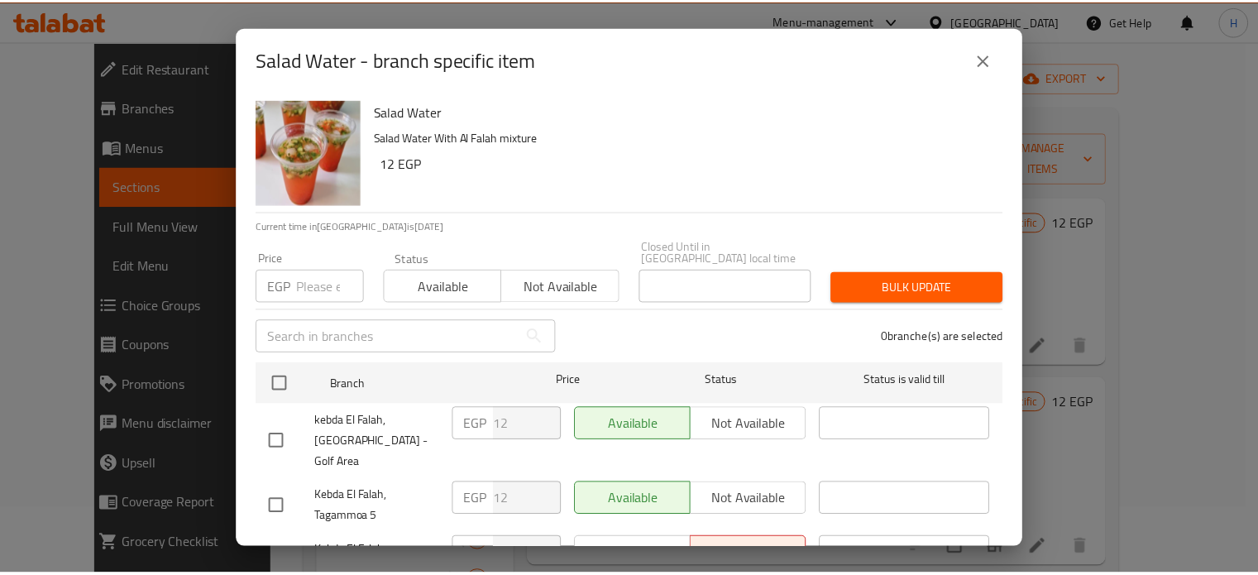
scroll to position [51, 0]
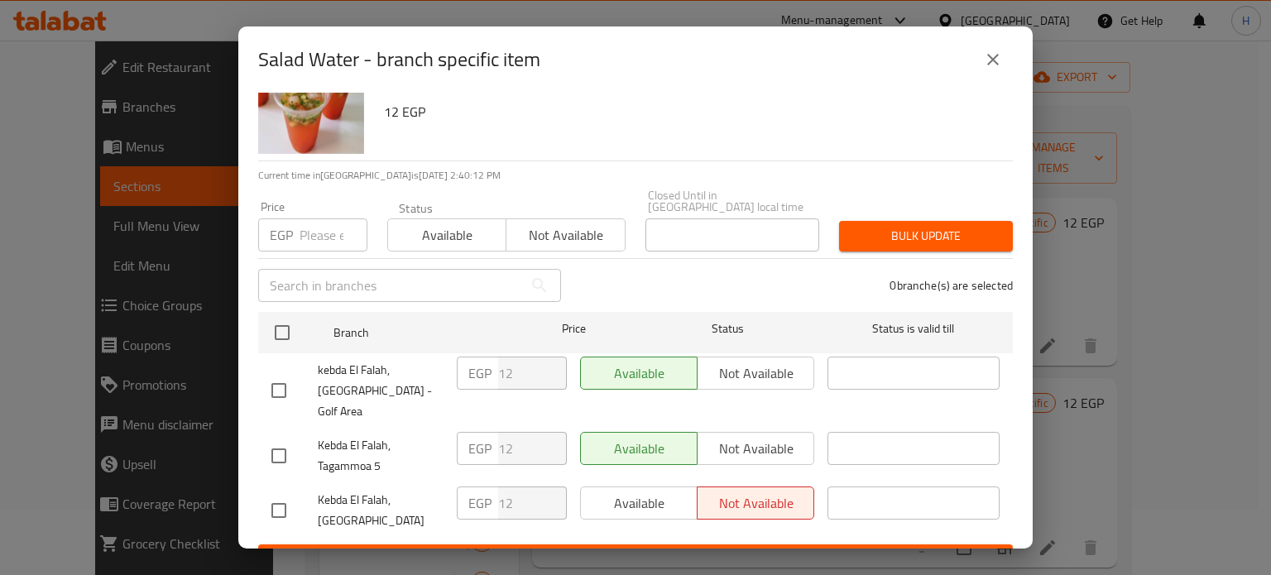
click at [990, 60] on icon "close" at bounding box center [993, 60] width 20 height 20
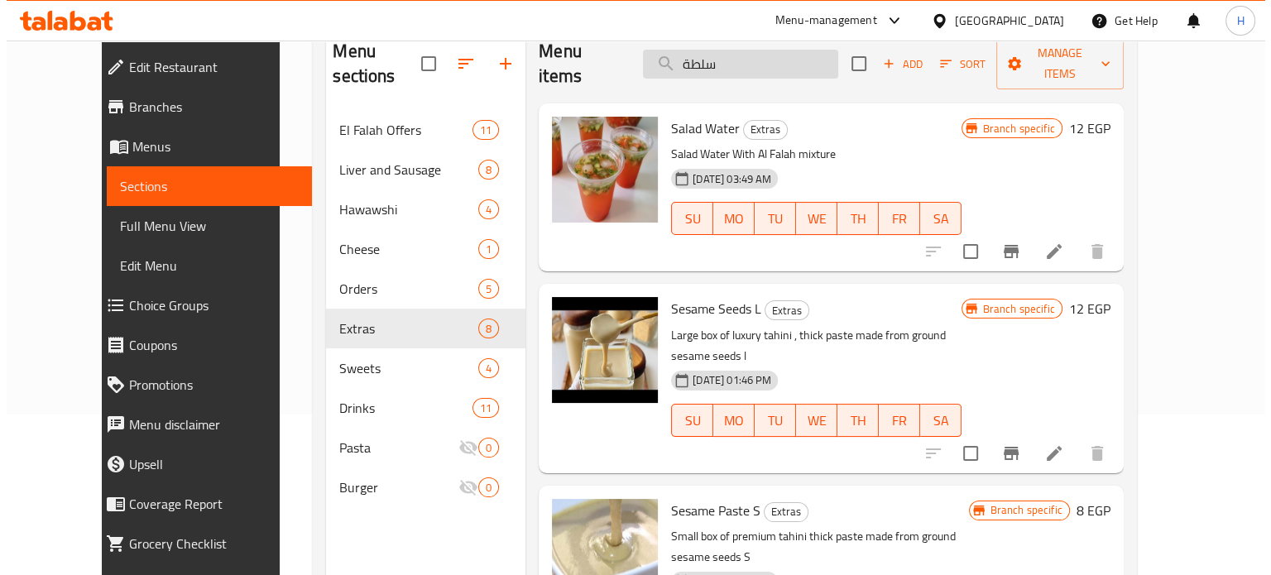
scroll to position [0, 0]
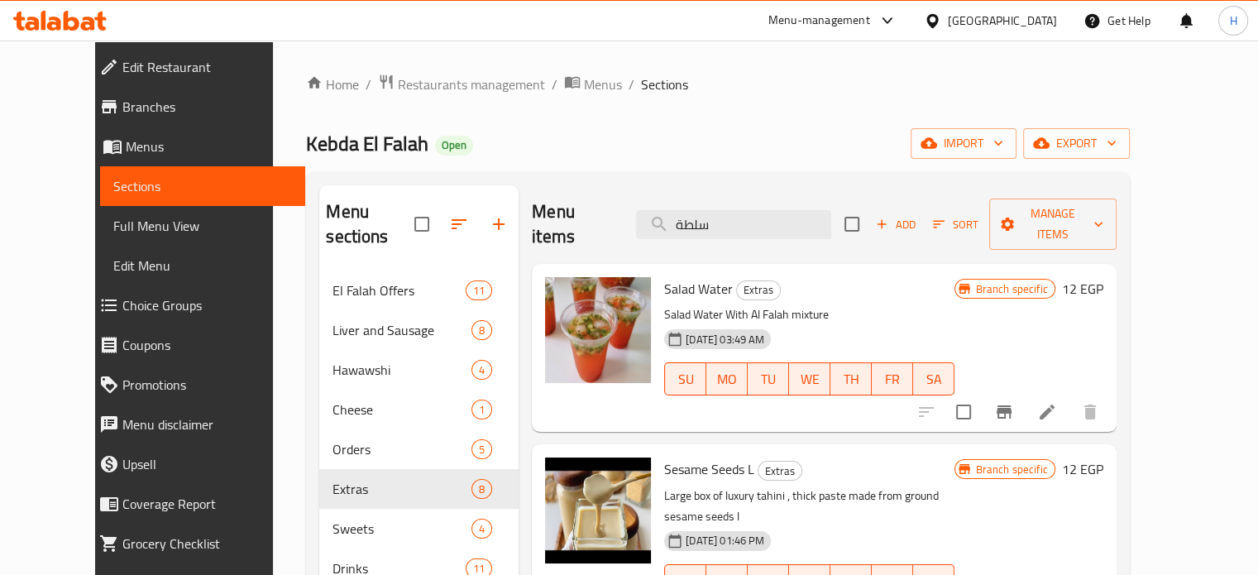
drag, startPoint x: 764, startPoint y: 208, endPoint x: 623, endPoint y: 193, distance: 142.3
click at [623, 193] on div "Menu items سلطة Add Sort Manage items" at bounding box center [824, 224] width 584 height 79
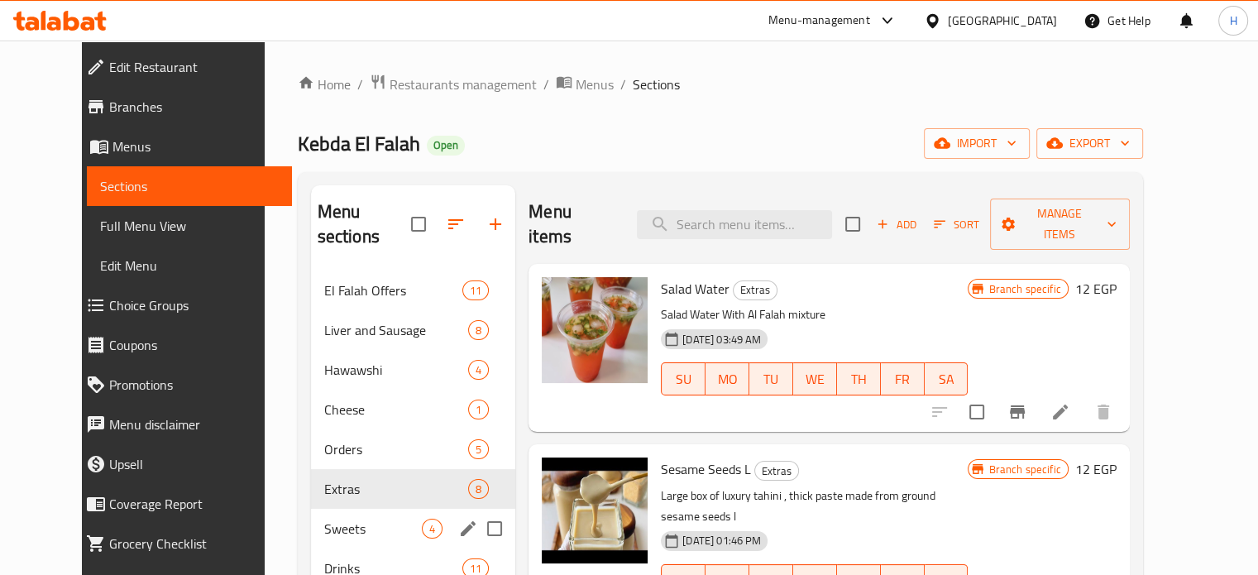
click at [312, 509] on div "Sweets 4" at bounding box center [413, 529] width 205 height 40
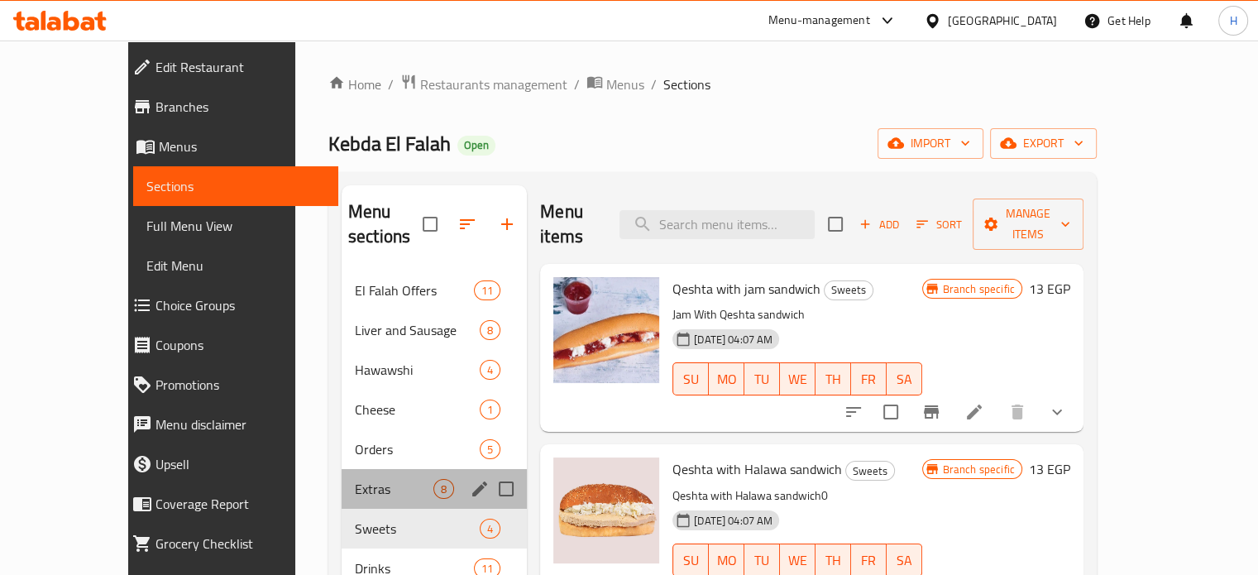
click at [342, 479] on div "Extras 8" at bounding box center [434, 489] width 185 height 40
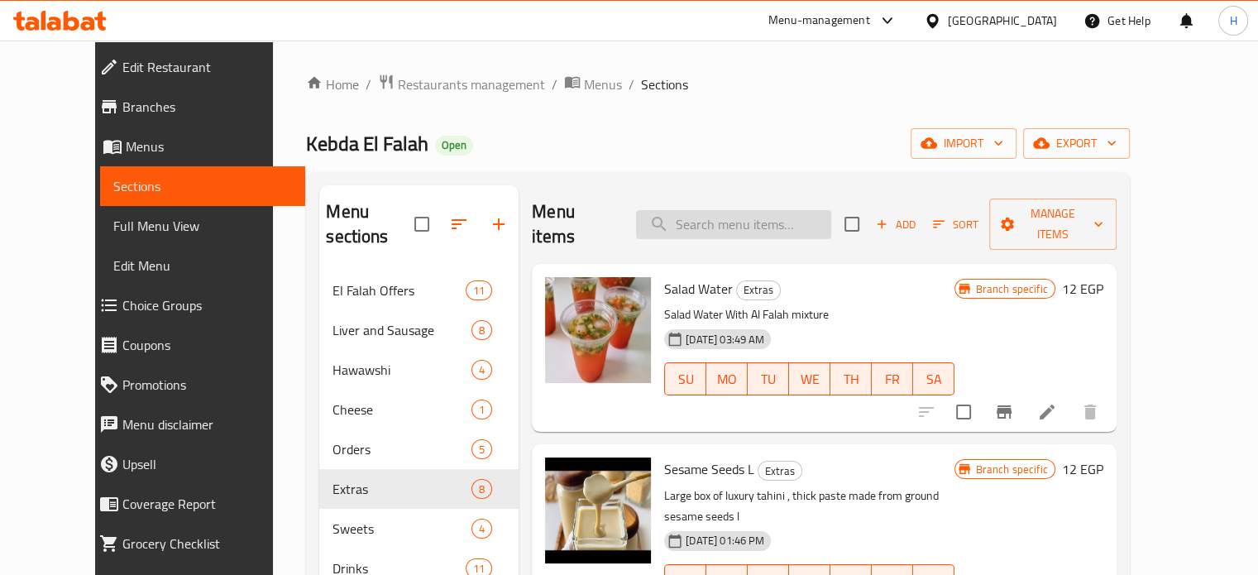
click at [811, 210] on input "search" at bounding box center [733, 224] width 195 height 29
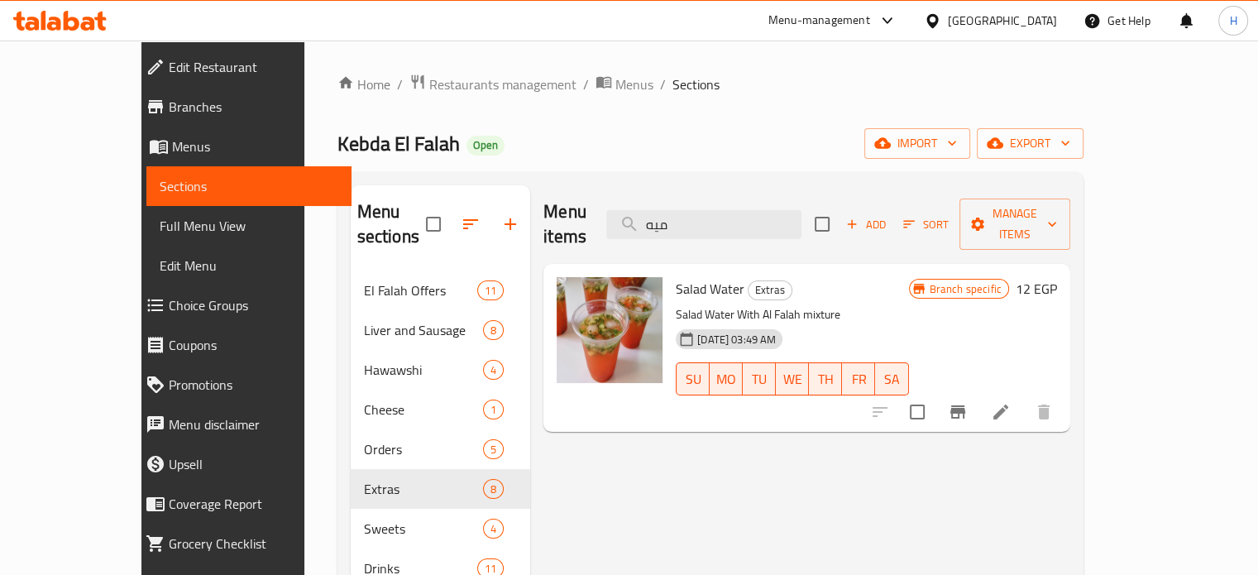
type input "ميه"
click at [968, 402] on icon "Branch-specific-item" at bounding box center [958, 412] width 20 height 20
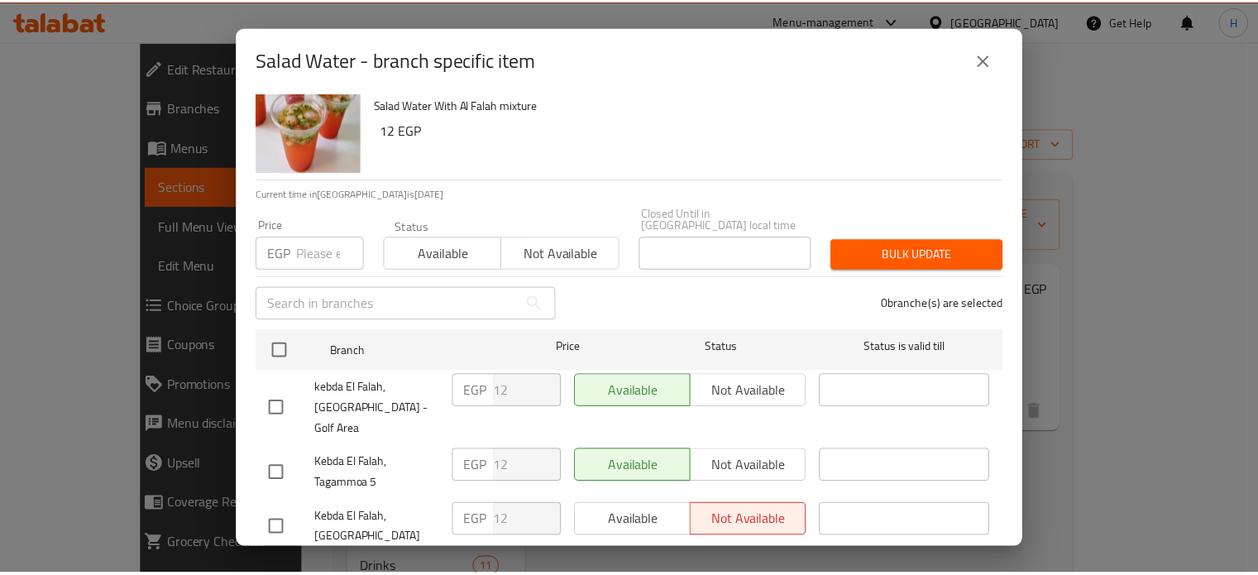
scroll to position [51, 0]
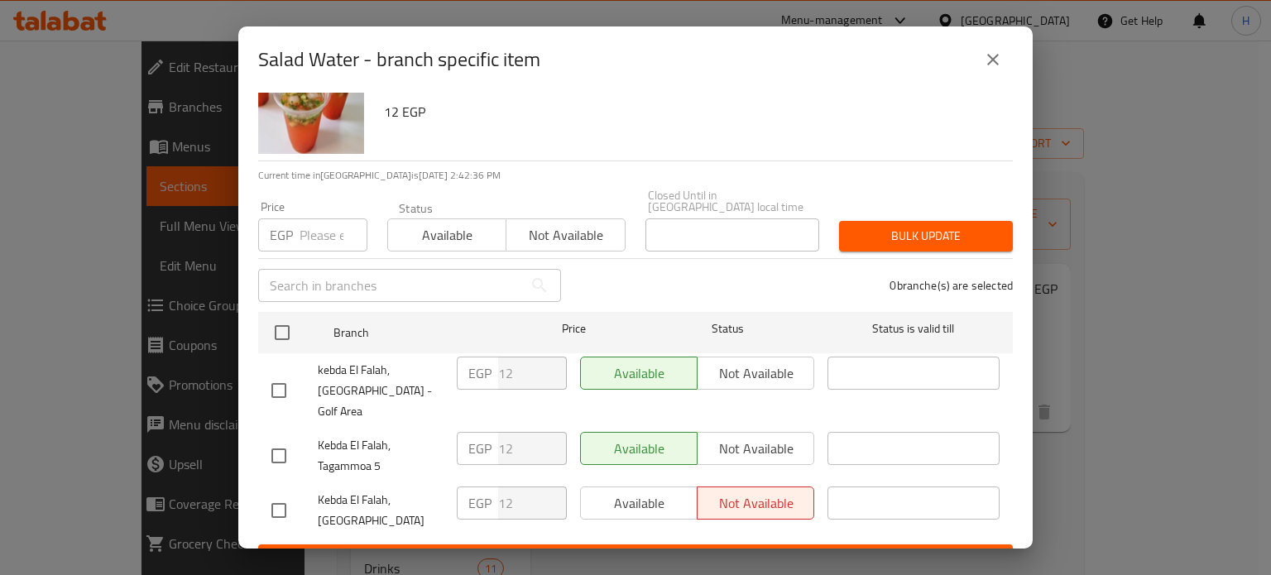
click at [985, 59] on icon "close" at bounding box center [993, 60] width 20 height 20
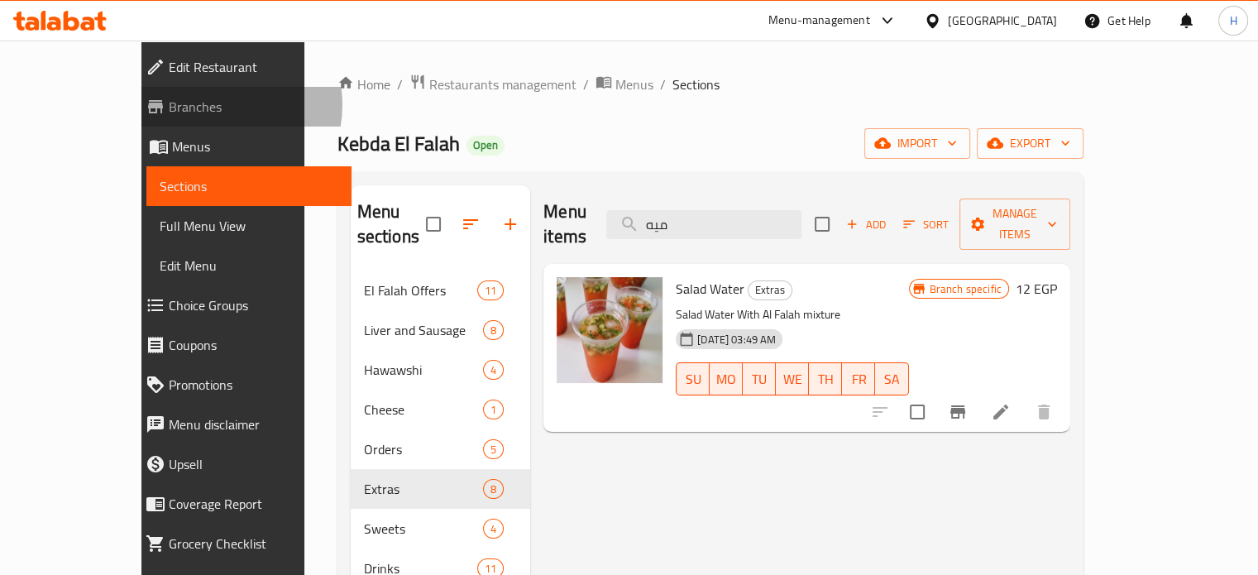
click at [169, 105] on span "Branches" at bounding box center [254, 107] width 170 height 20
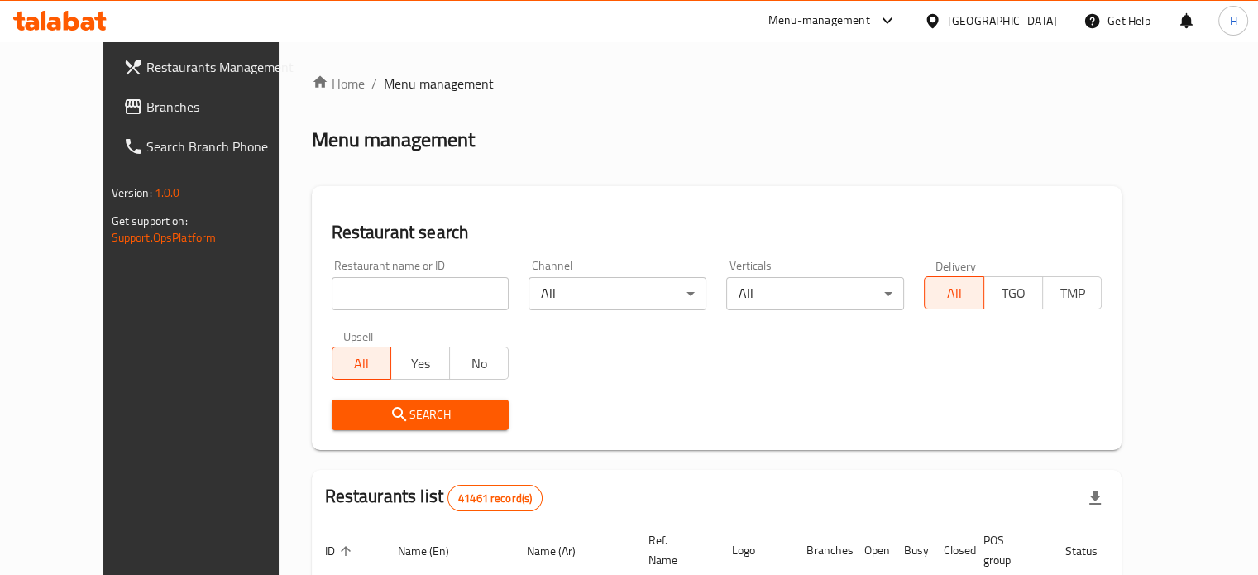
click at [338, 295] on input "search" at bounding box center [421, 293] width 178 height 33
type input "f"
type input "kebda el falah"
click at [392, 413] on span "Search" at bounding box center [420, 415] width 151 height 21
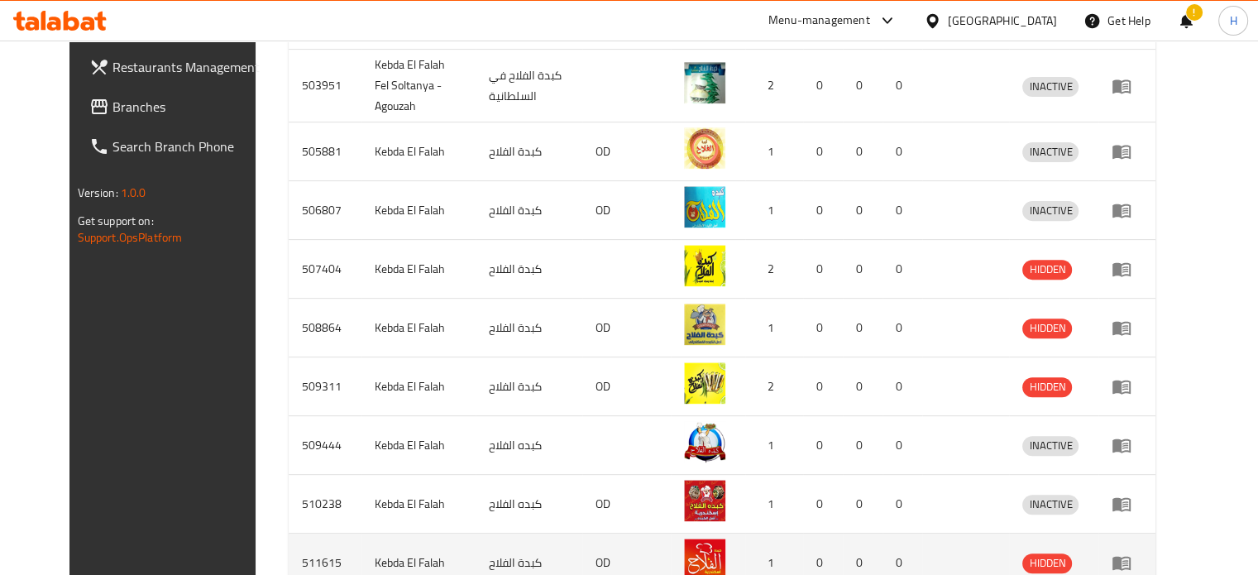
scroll to position [671, 0]
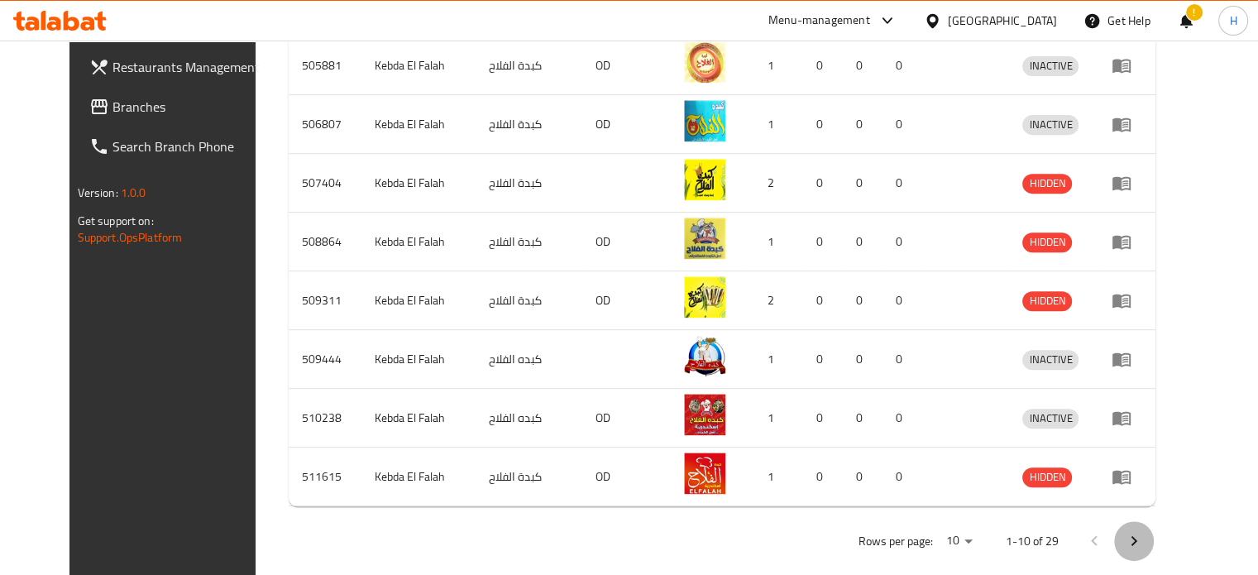
click at [1144, 531] on icon "Next page" at bounding box center [1134, 541] width 20 height 20
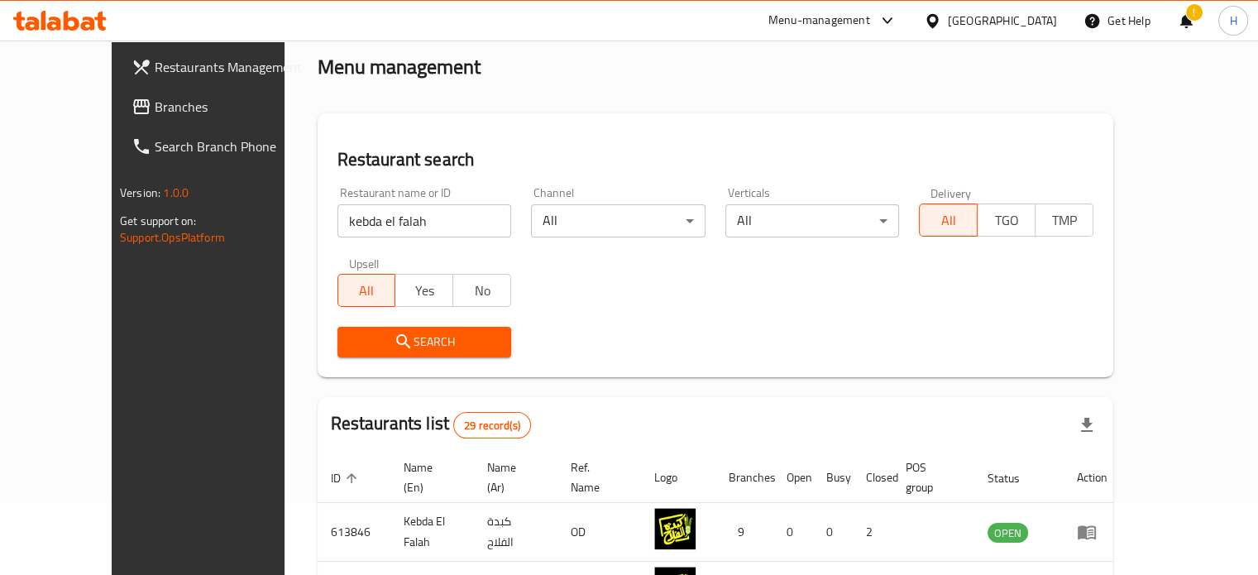
scroll to position [0, 0]
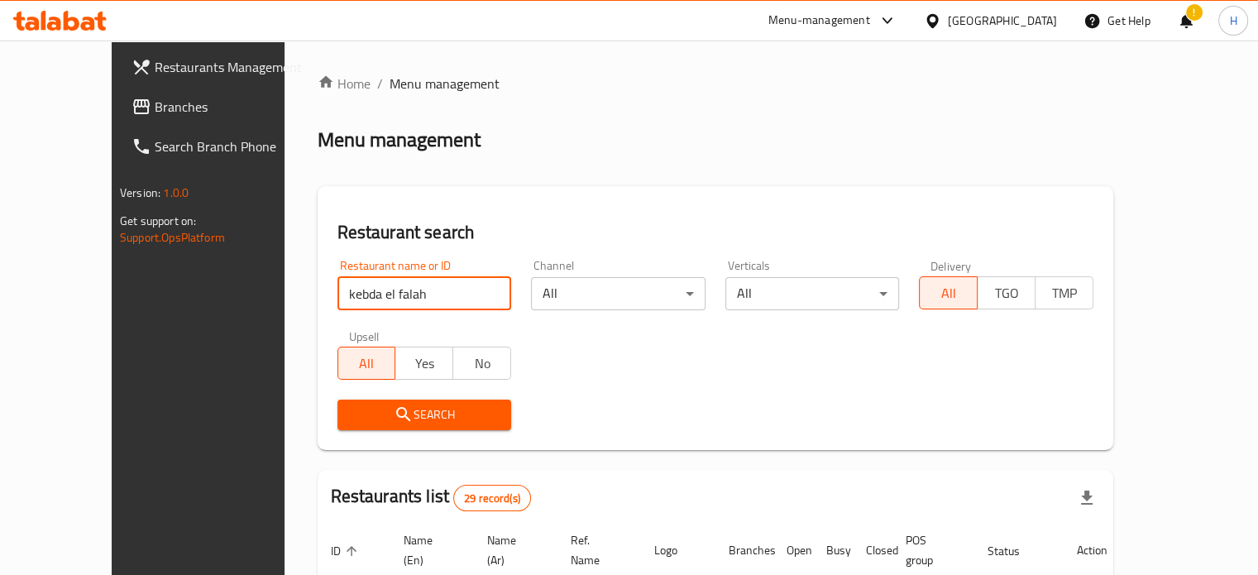
drag, startPoint x: 384, startPoint y: 299, endPoint x: 237, endPoint y: 285, distance: 147.1
paste input "658478"
type input "658478"
click button "Search" at bounding box center [425, 415] width 175 height 31
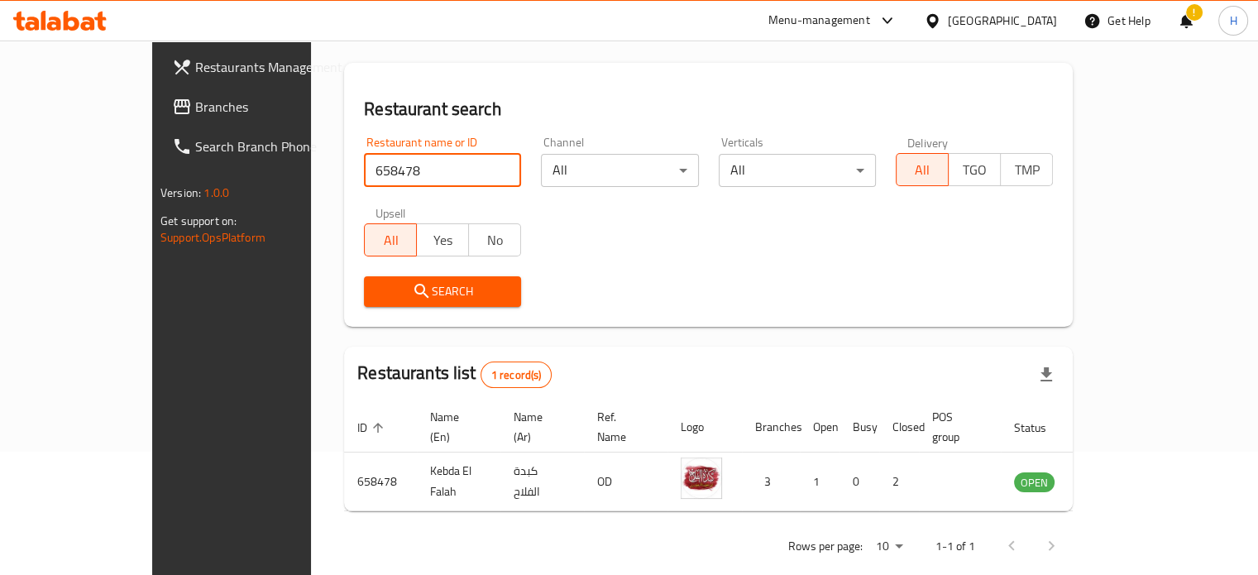
scroll to position [129, 0]
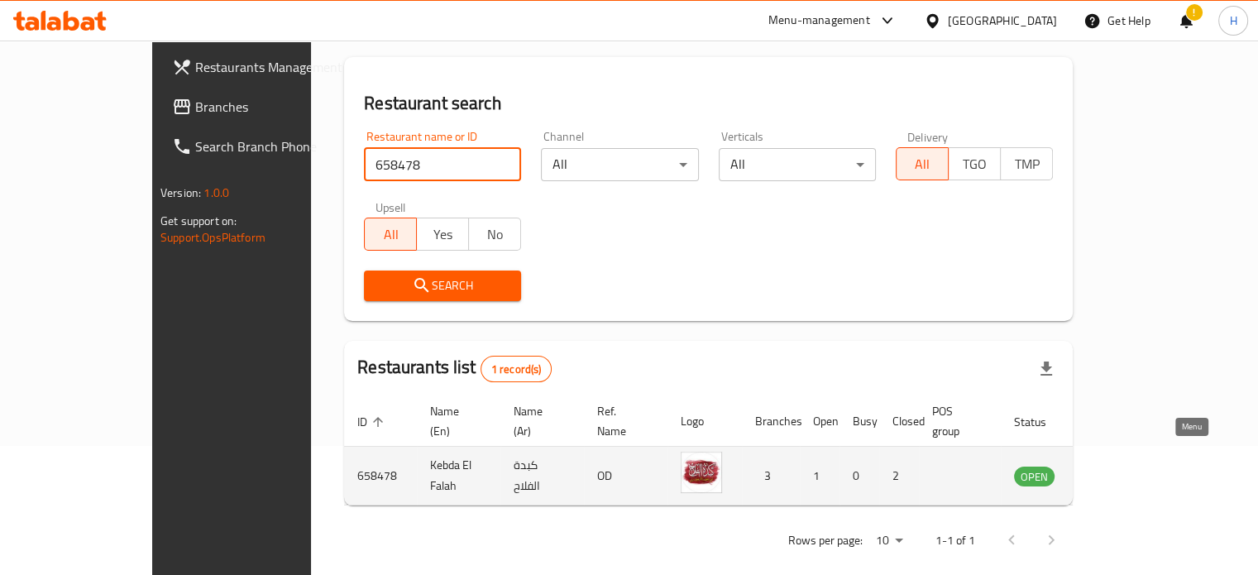
click at [1120, 470] on icon "enhanced table" at bounding box center [1111, 477] width 18 height 14
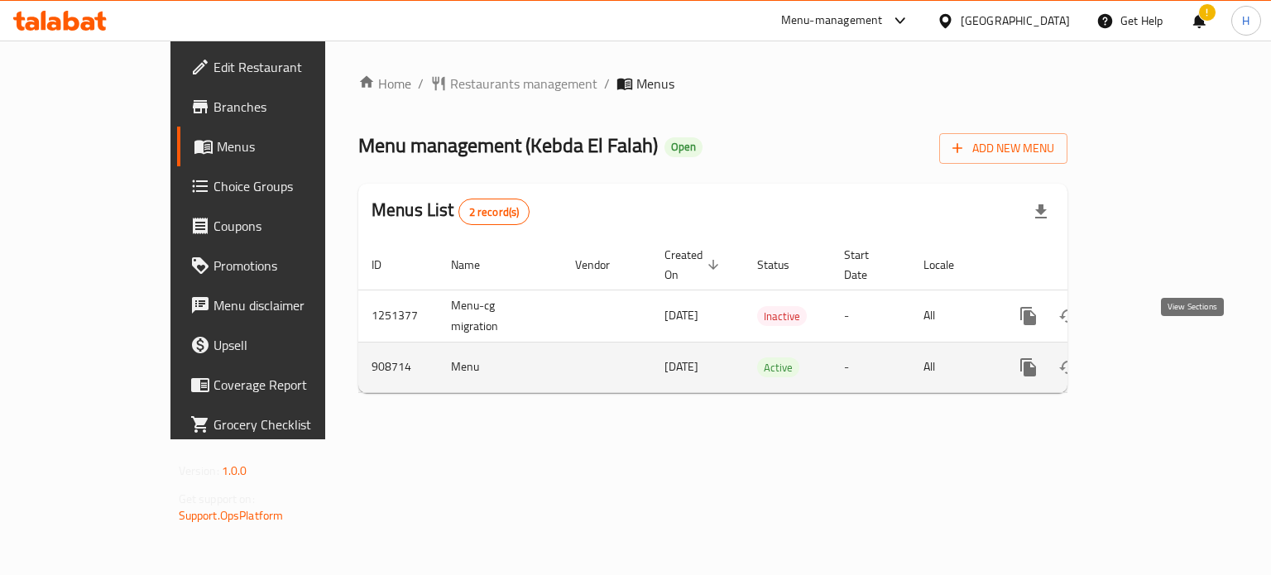
click at [1157, 357] on icon "enhanced table" at bounding box center [1148, 367] width 20 height 20
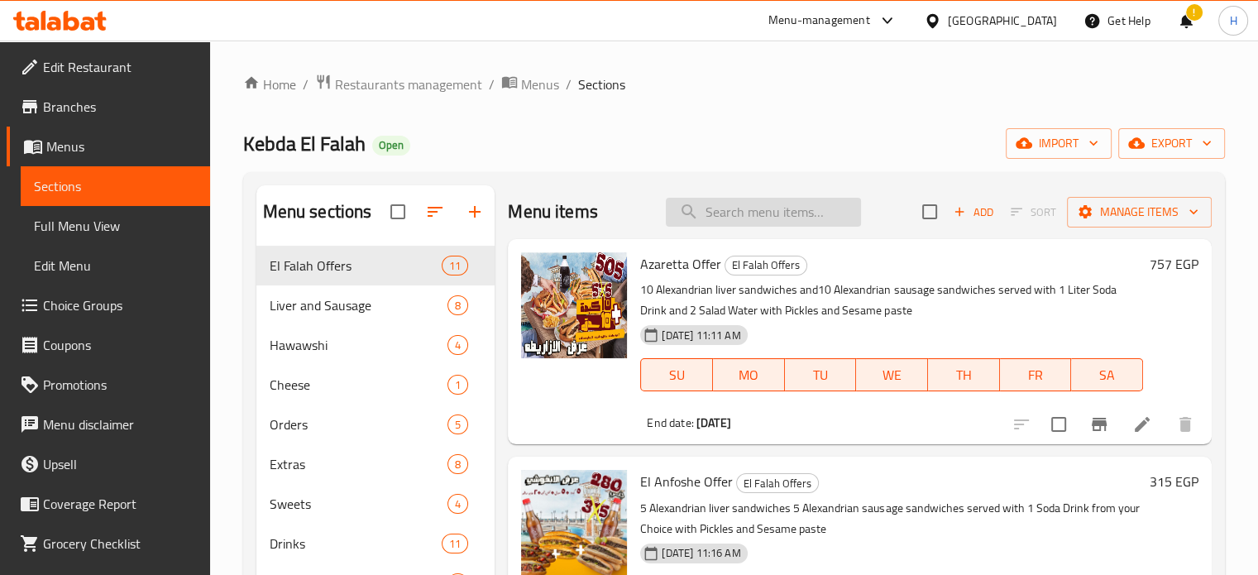
click at [745, 213] on input "search" at bounding box center [763, 212] width 195 height 29
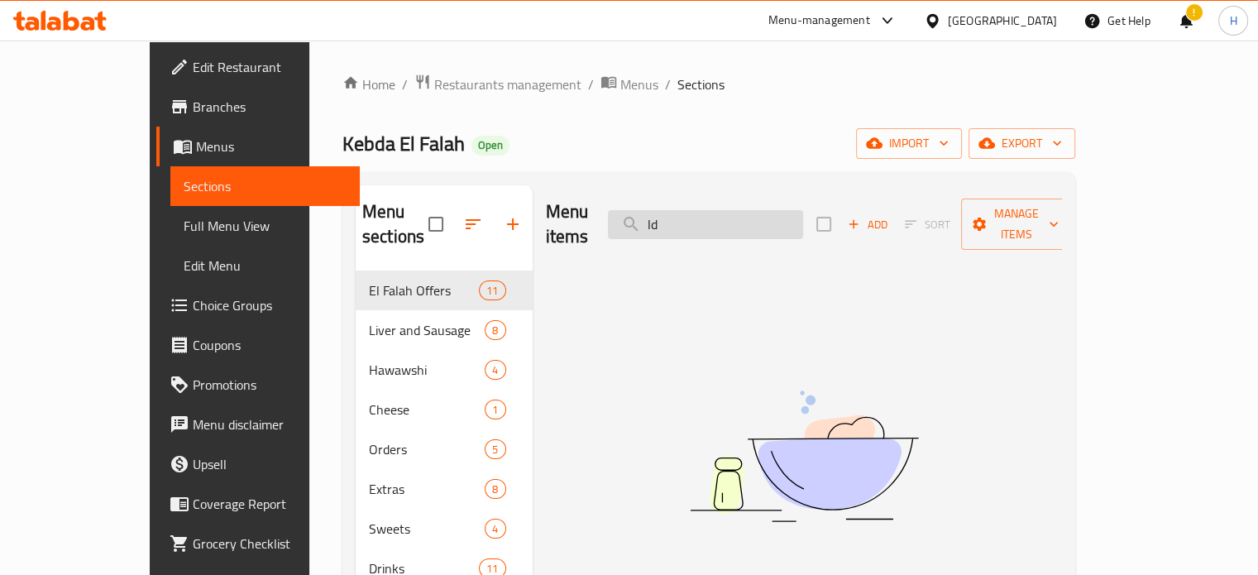
type input "l"
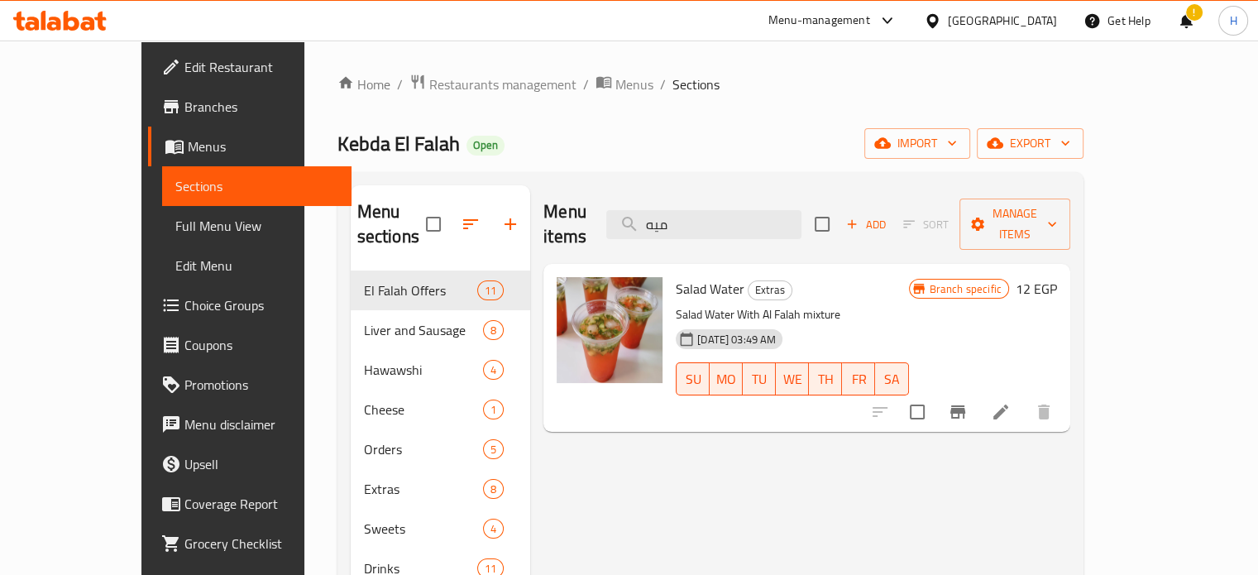
type input "ميه"
click at [563, 290] on span "upload picture" at bounding box center [579, 300] width 33 height 20
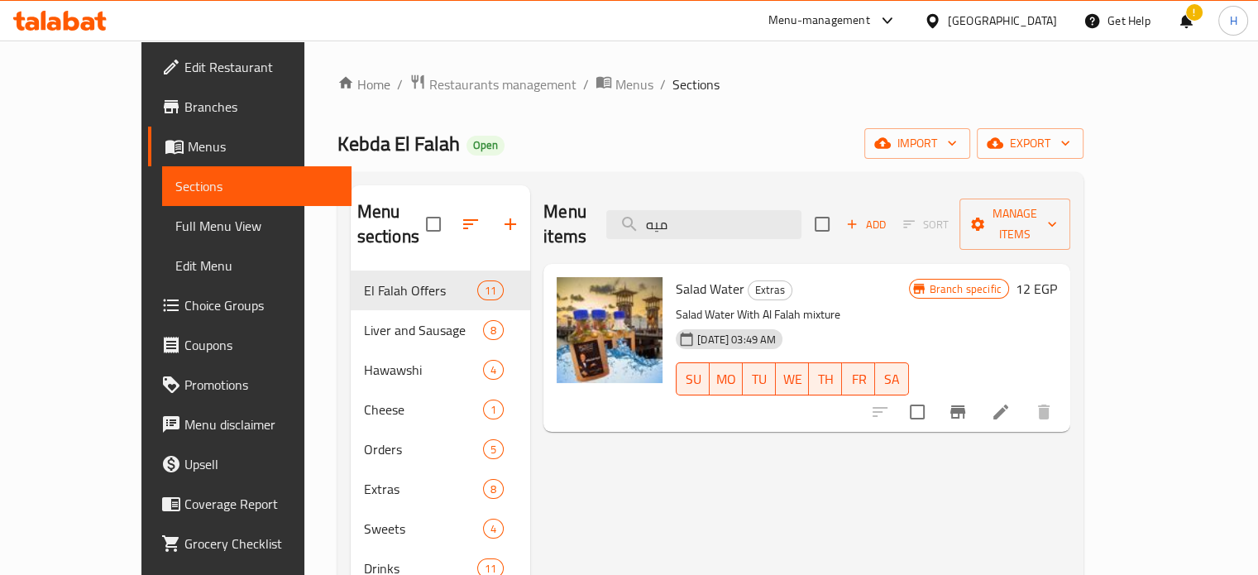
click at [96, 9] on div at bounding box center [60, 20] width 120 height 33
click at [79, 32] on div at bounding box center [60, 20] width 120 height 33
click at [80, 21] on icon at bounding box center [59, 21] width 93 height 20
